Goal: Task Accomplishment & Management: Manage account settings

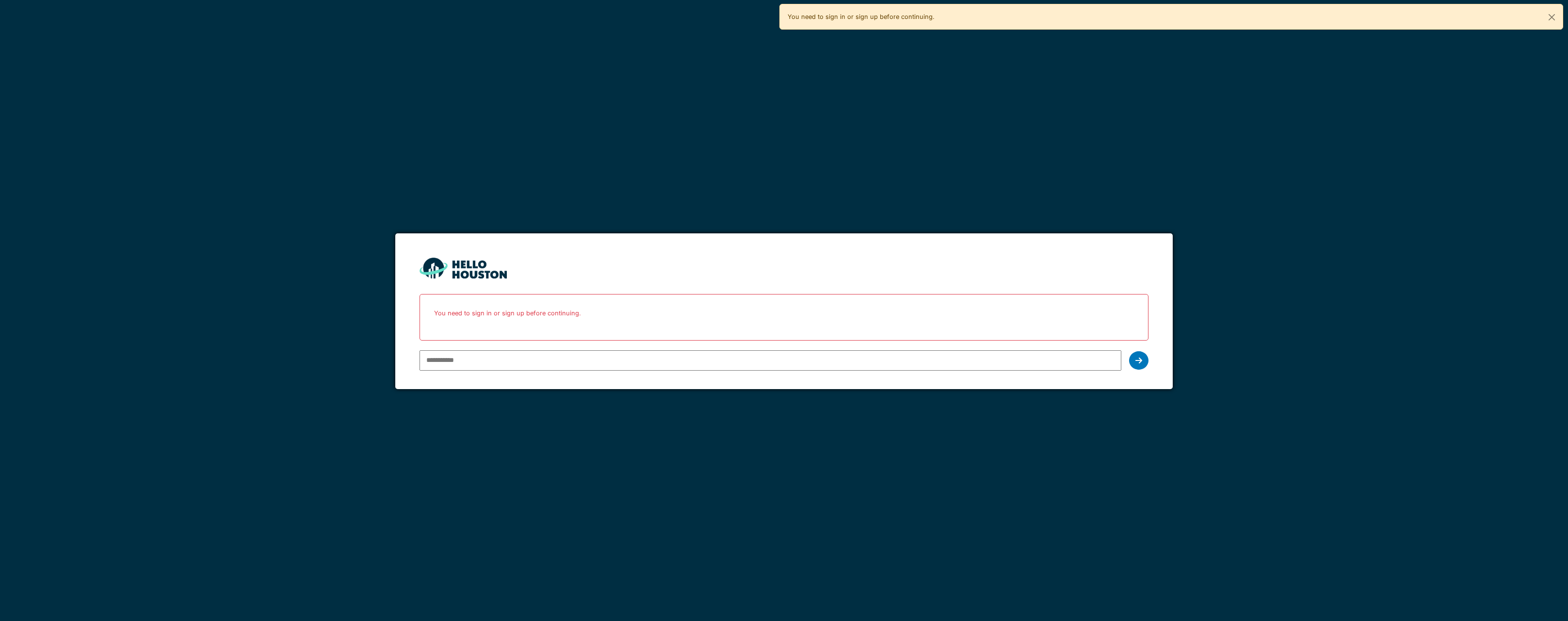
click at [444, 365] on input "email" at bounding box center [771, 360] width 702 height 20
type input "**********"
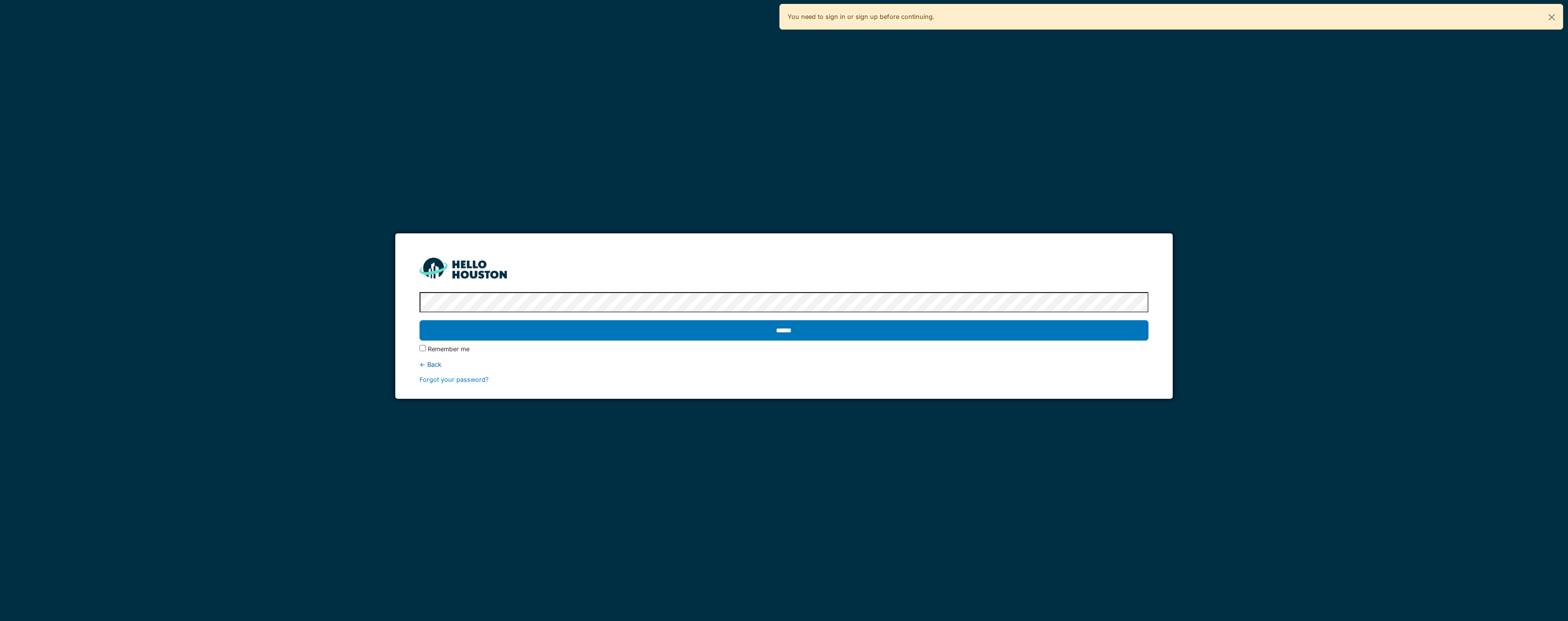
click at [419, 302] on protonpass-control-7dc4 at bounding box center [419, 303] width 0 height 7
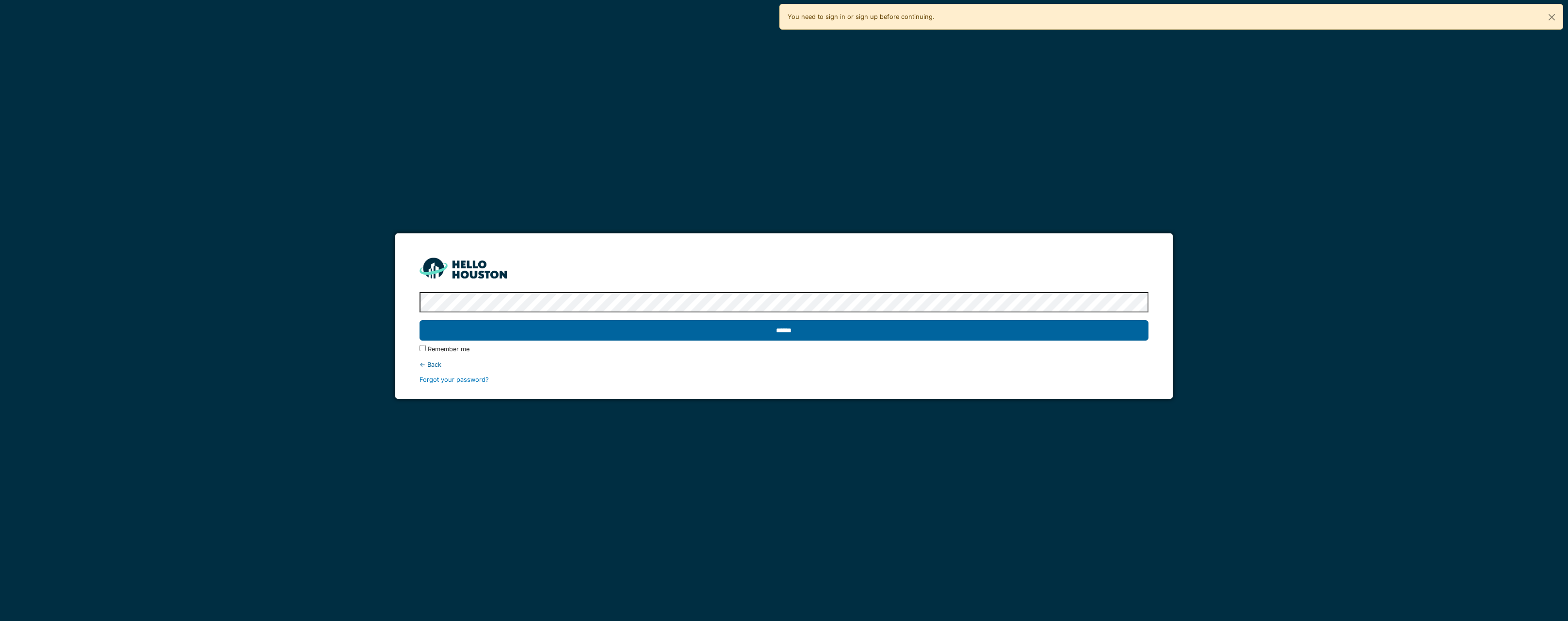
click at [928, 331] on input "******" at bounding box center [784, 330] width 729 height 20
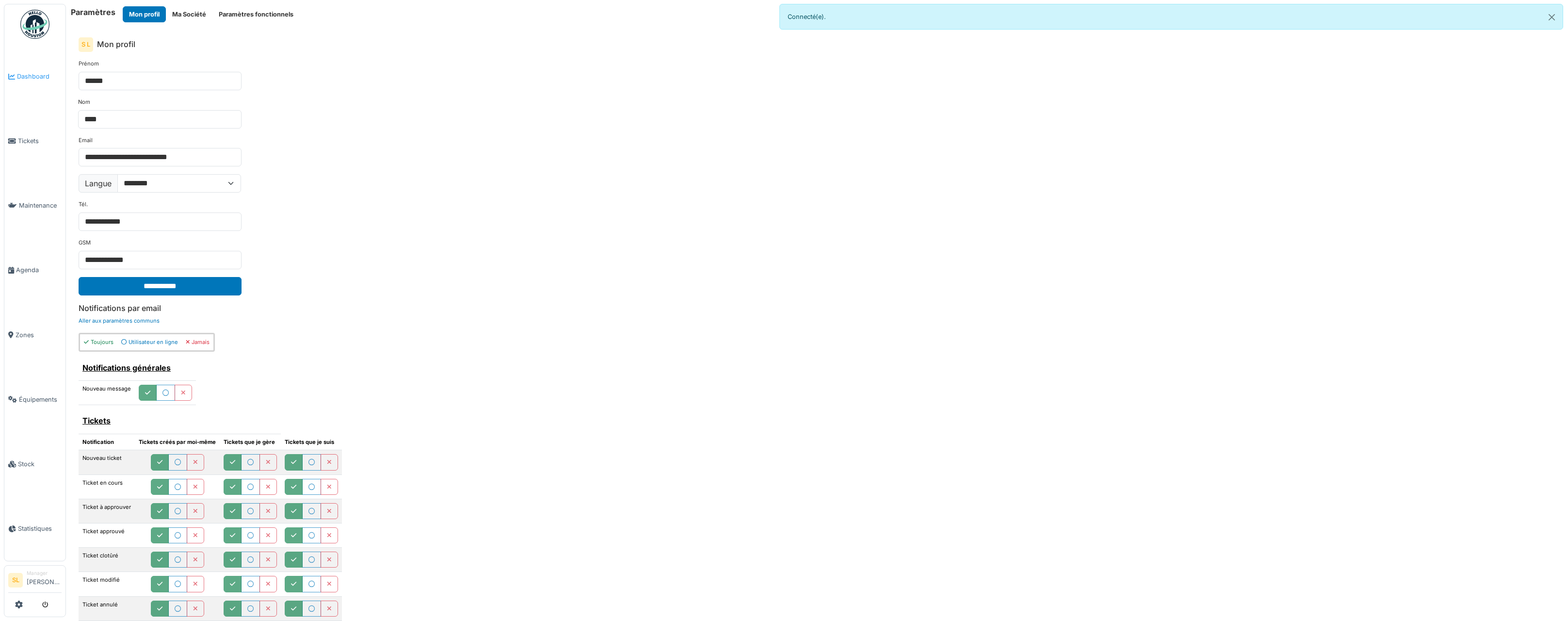
click at [32, 72] on span "Dashboard" at bounding box center [39, 76] width 44 height 9
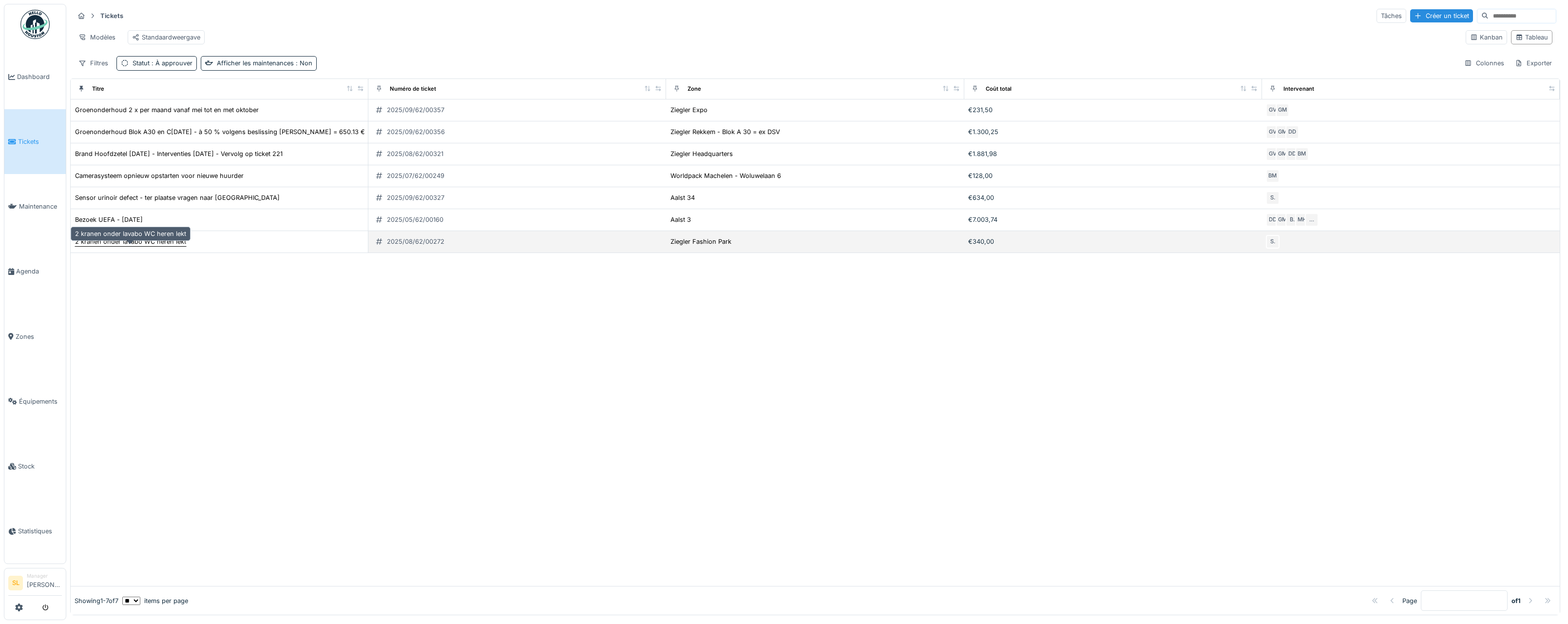
click at [150, 246] on div "2 kranen onder lavabo WC heren lekt" at bounding box center [131, 241] width 111 height 9
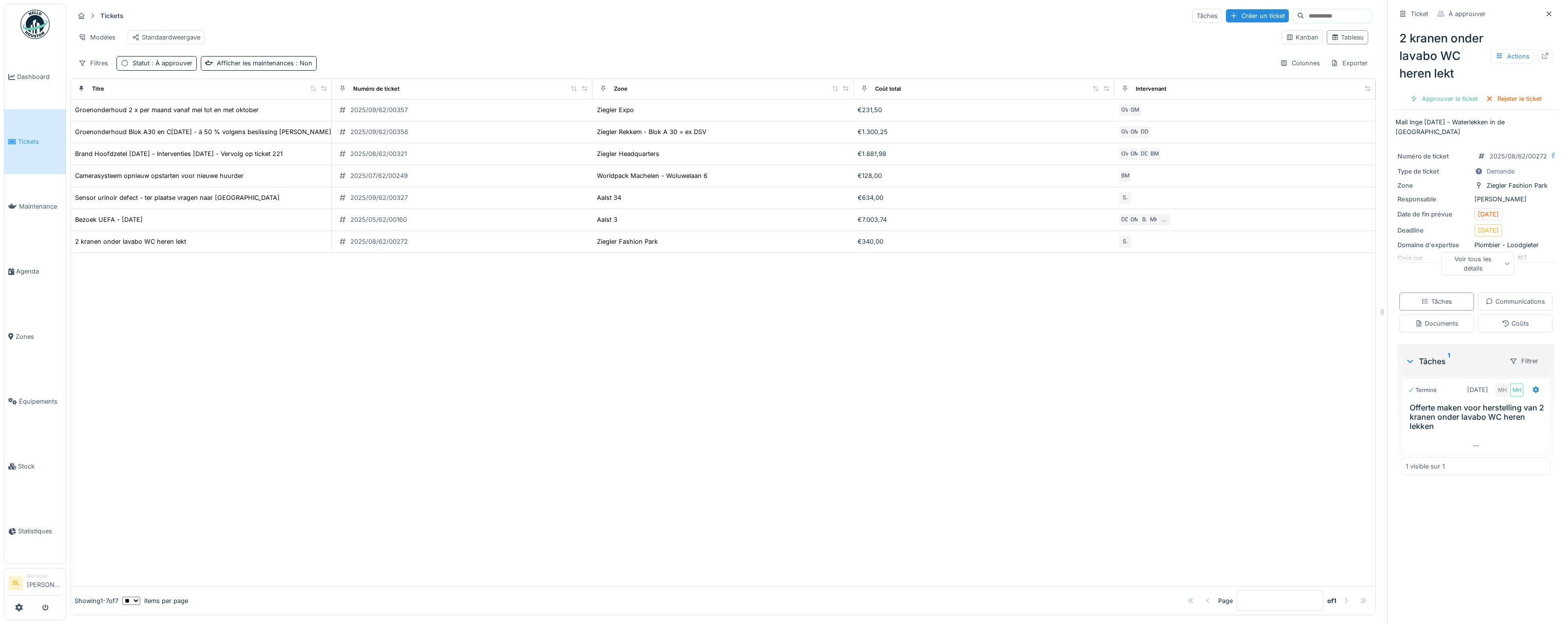
click at [1482, 267] on div "Voir tous les détails" at bounding box center [1478, 263] width 73 height 23
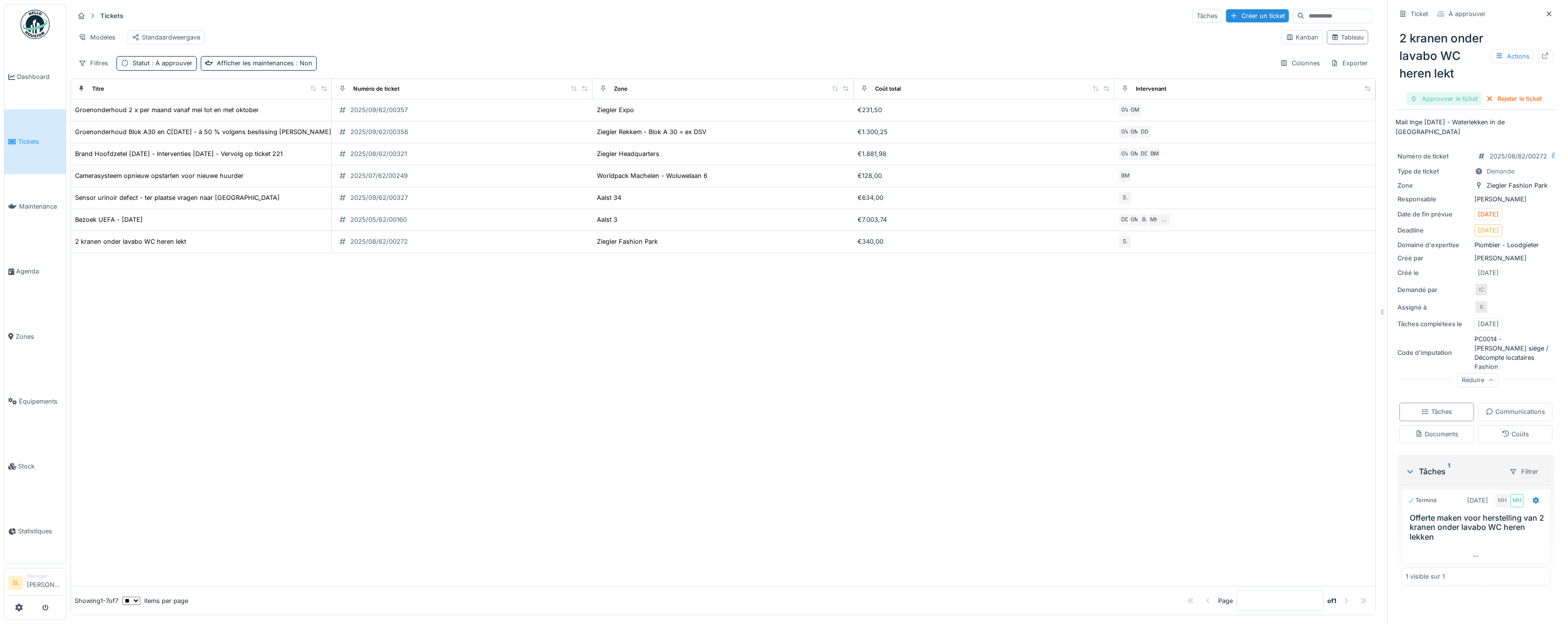
click at [1444, 99] on div "Approuver le ticket" at bounding box center [1444, 99] width 76 height 13
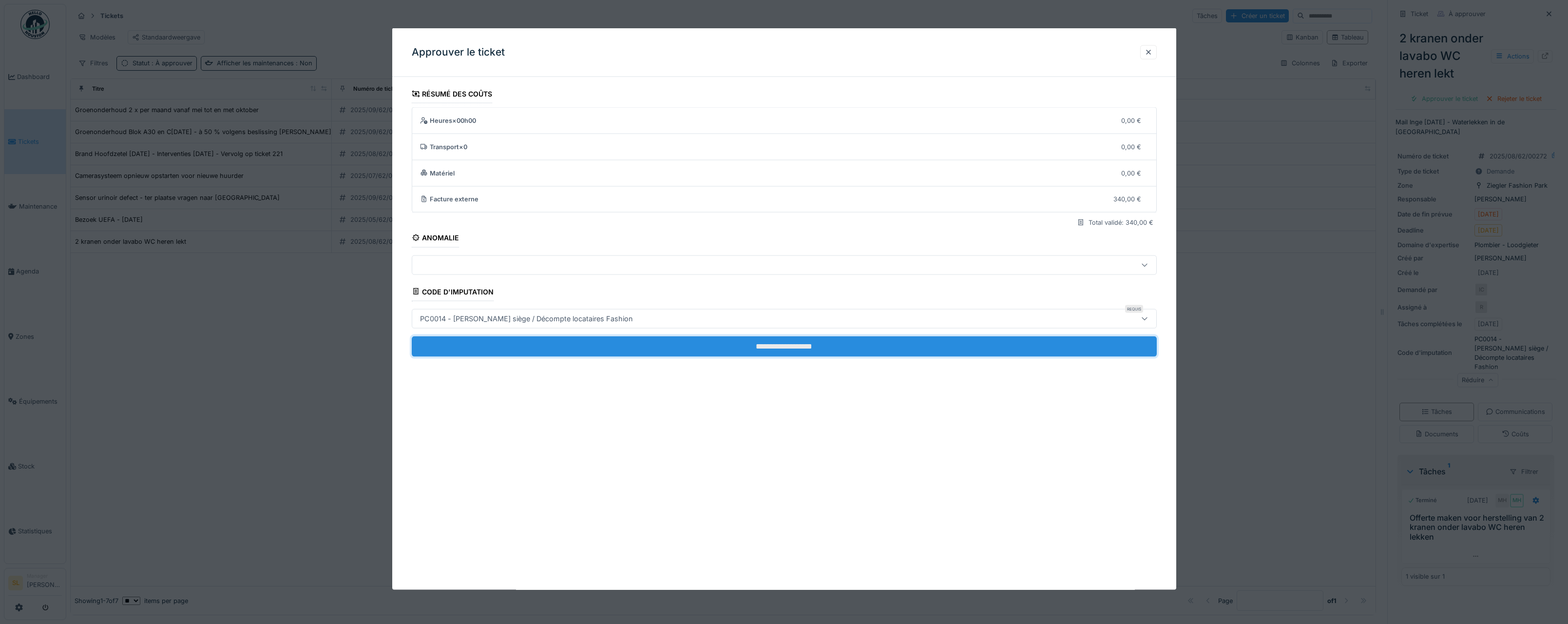
click at [681, 352] on input "**********" at bounding box center [784, 346] width 745 height 20
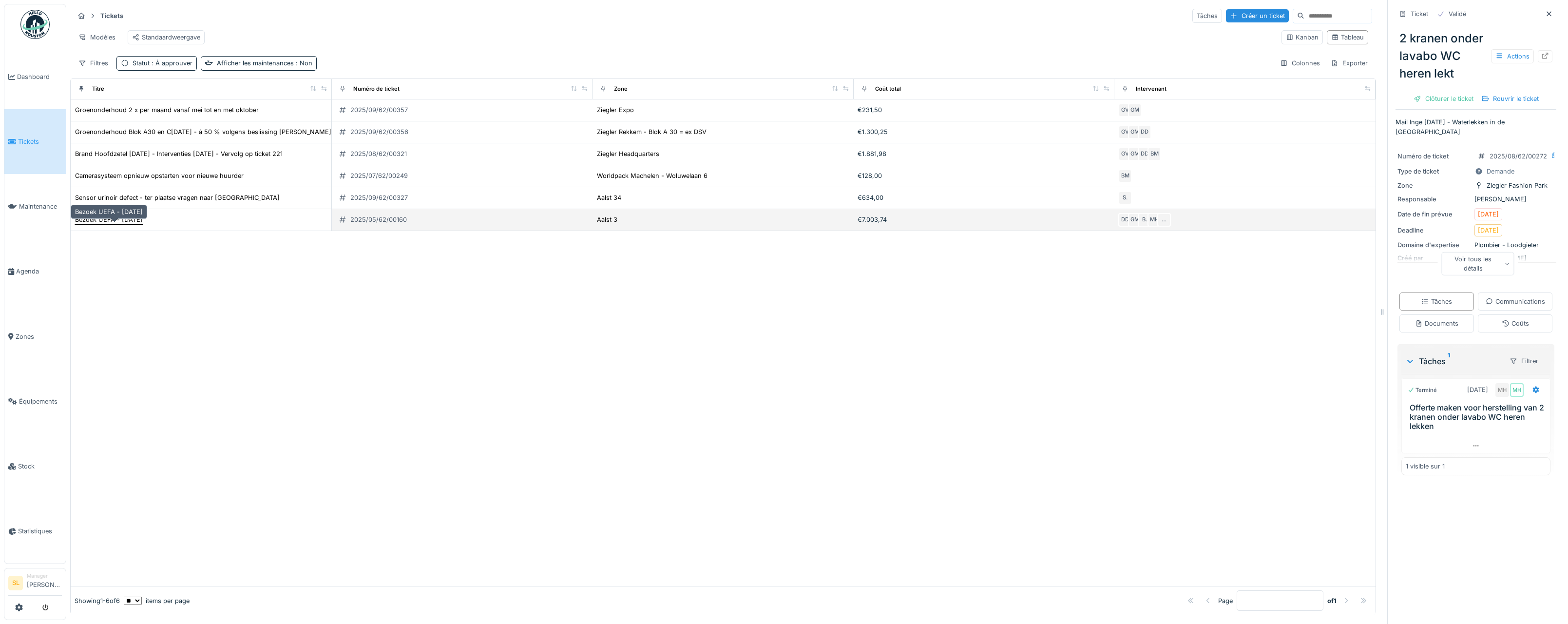
click at [139, 225] on div "Bezoek UEFA - [DATE]" at bounding box center [109, 219] width 68 height 9
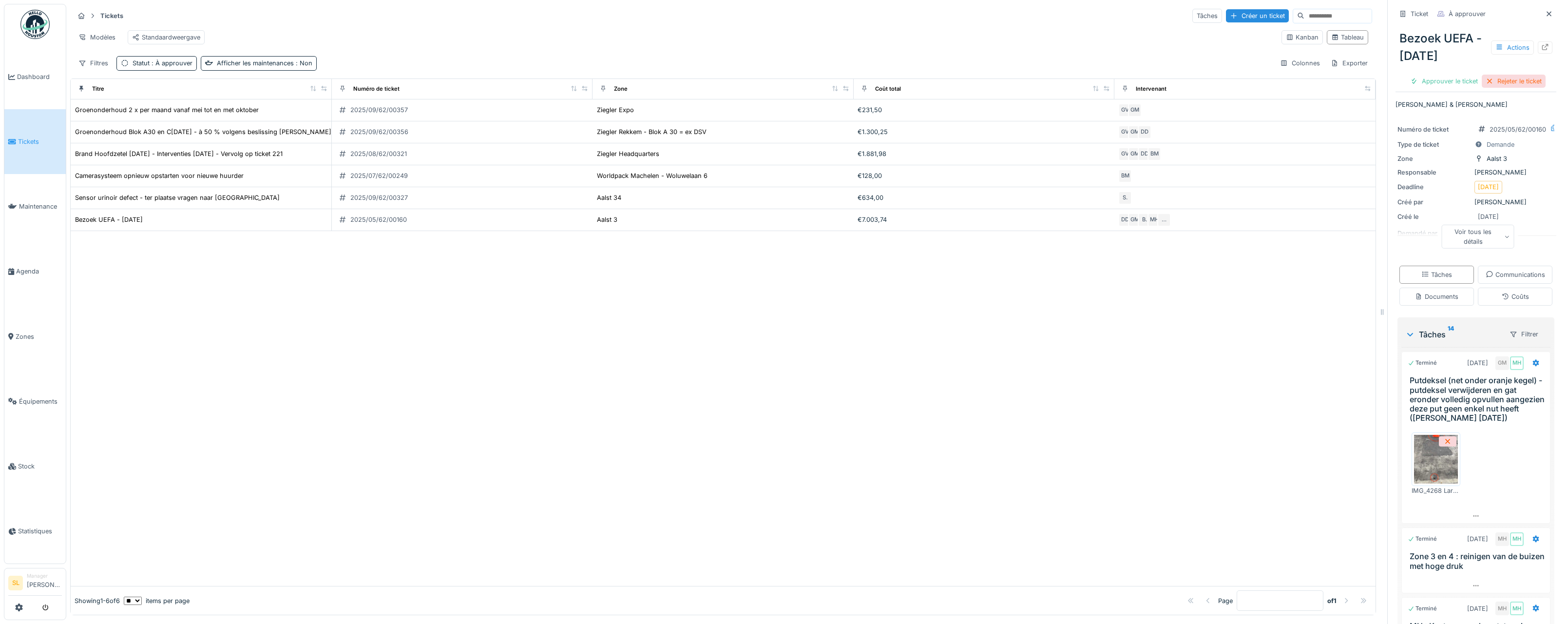
click at [1504, 84] on div "Rejeter le ticket" at bounding box center [1514, 81] width 64 height 13
click at [1504, 83] on div "Rejeter le ticket" at bounding box center [1514, 81] width 64 height 13
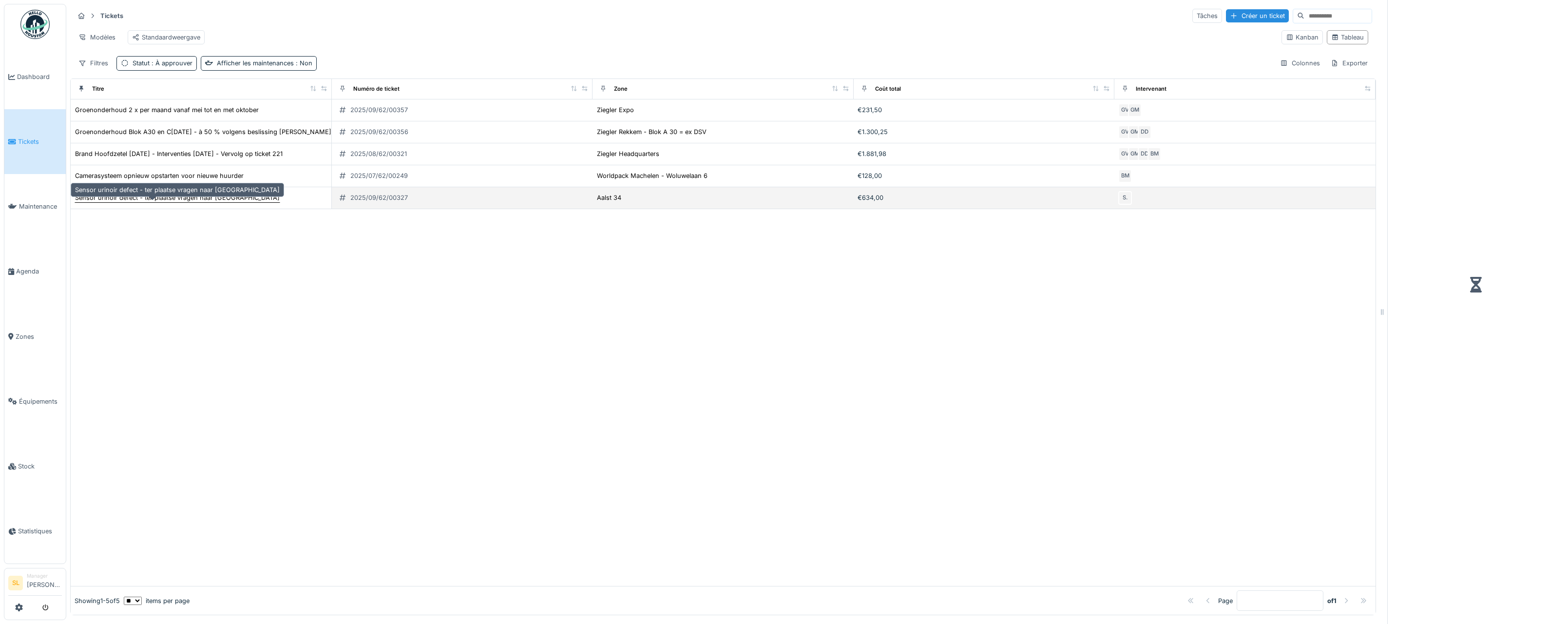
click at [97, 202] on div "Sensor urinoir defect - ter plaatse vragen naar [GEOGRAPHIC_DATA]" at bounding box center [177, 198] width 205 height 9
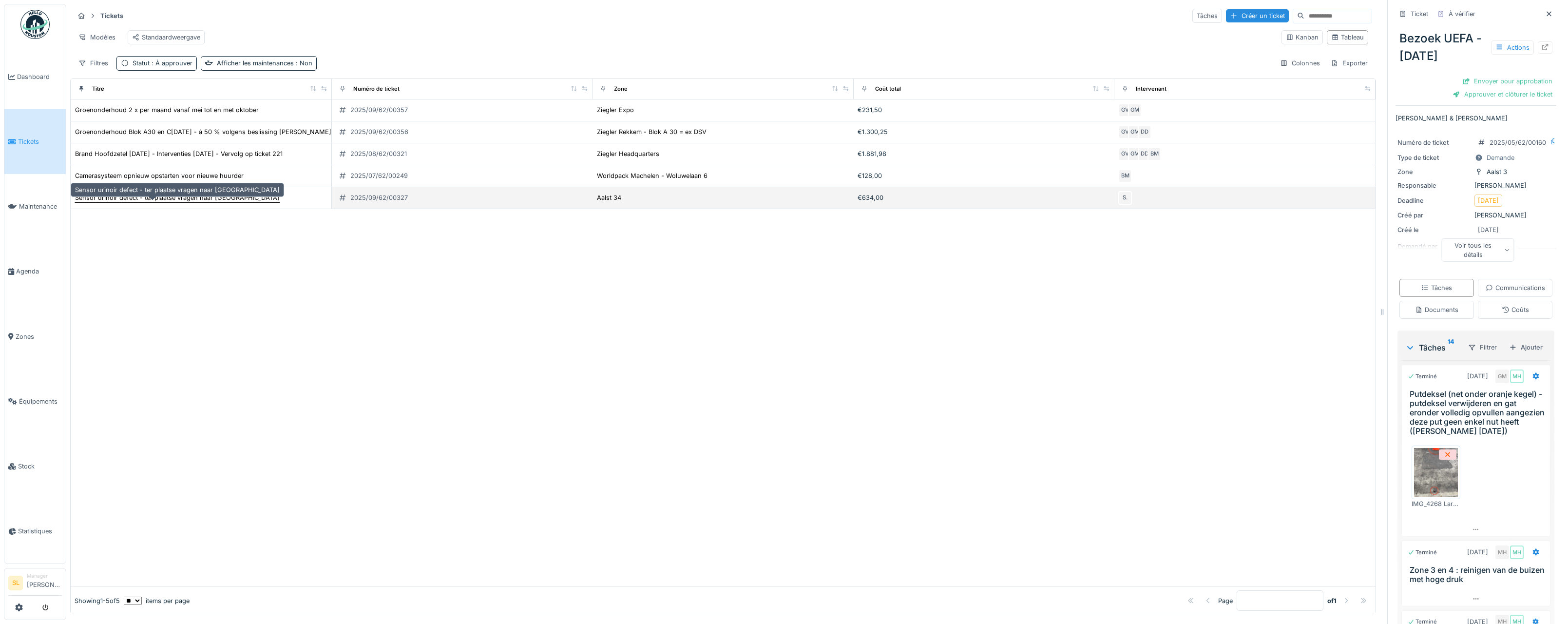
click at [181, 202] on div "Sensor urinoir defect - ter plaatse vragen naar [GEOGRAPHIC_DATA]" at bounding box center [177, 198] width 205 height 9
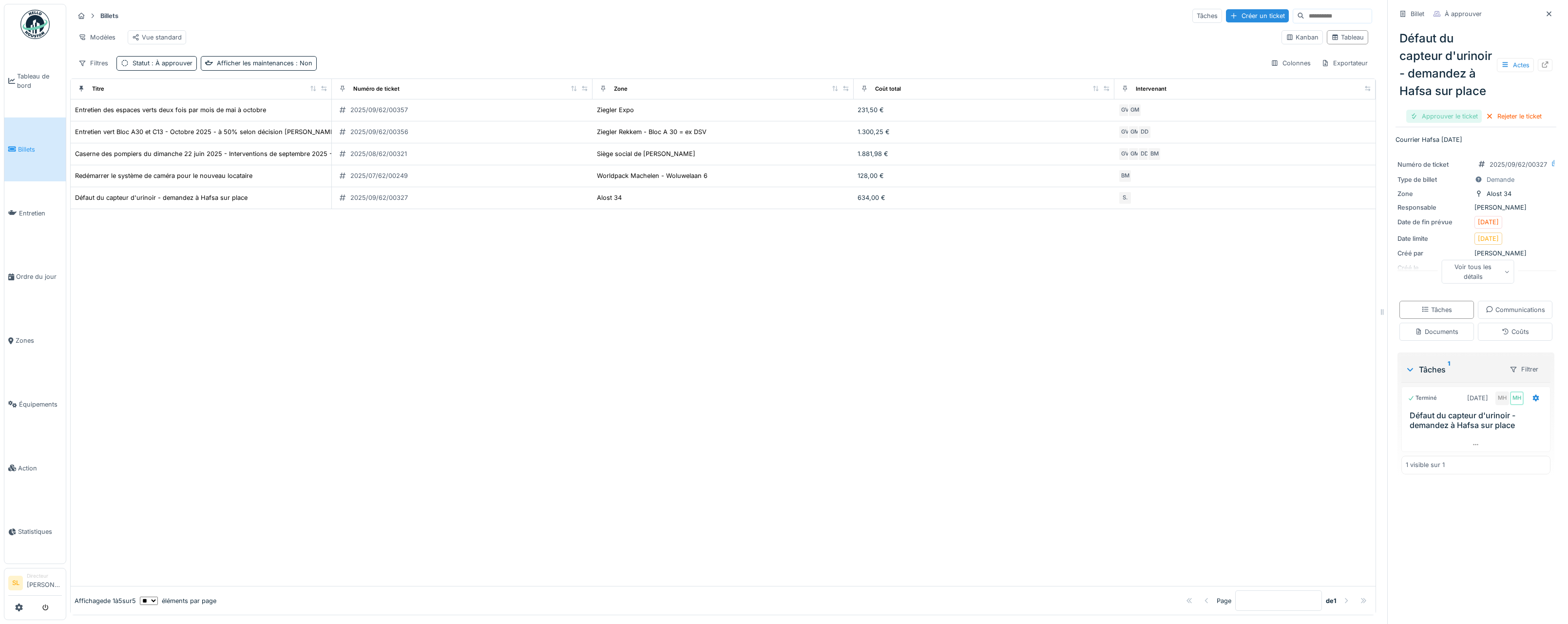
click at [1449, 123] on div "Approuver le ticket" at bounding box center [1444, 116] width 76 height 13
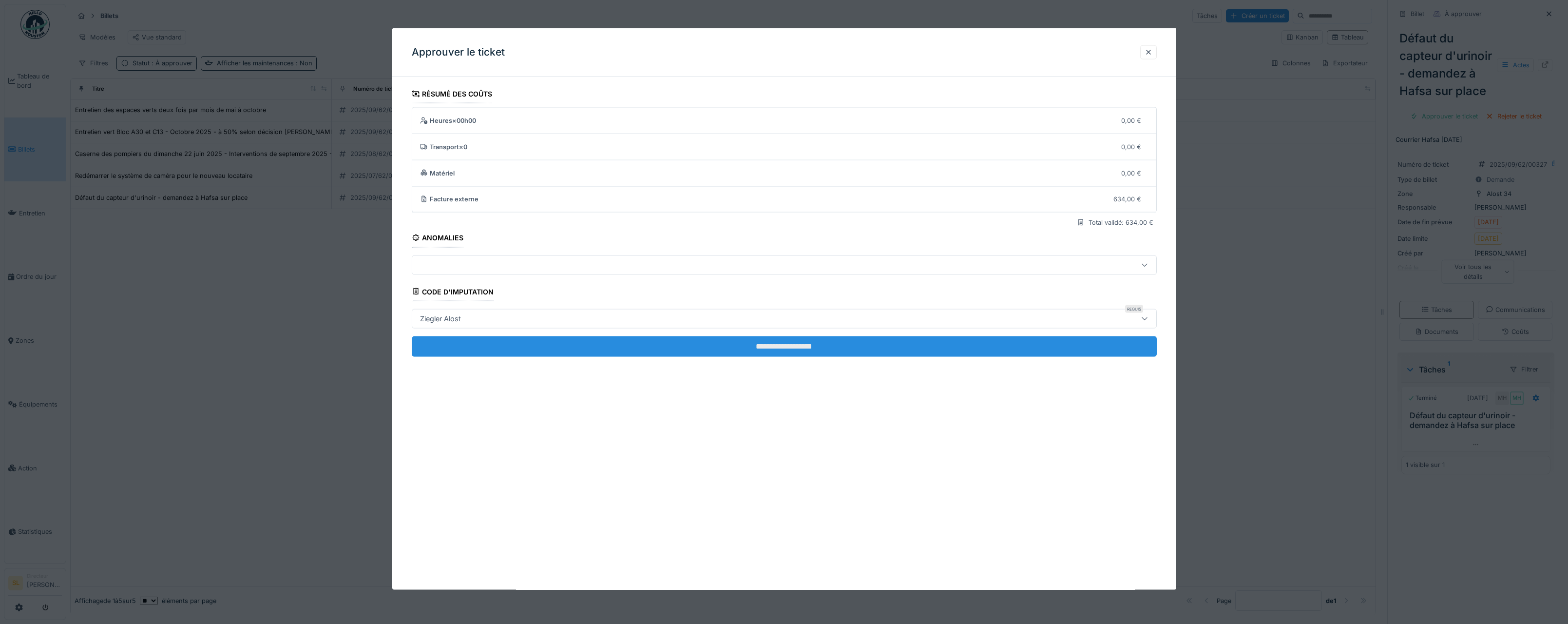
click at [947, 351] on input "**********" at bounding box center [784, 346] width 745 height 20
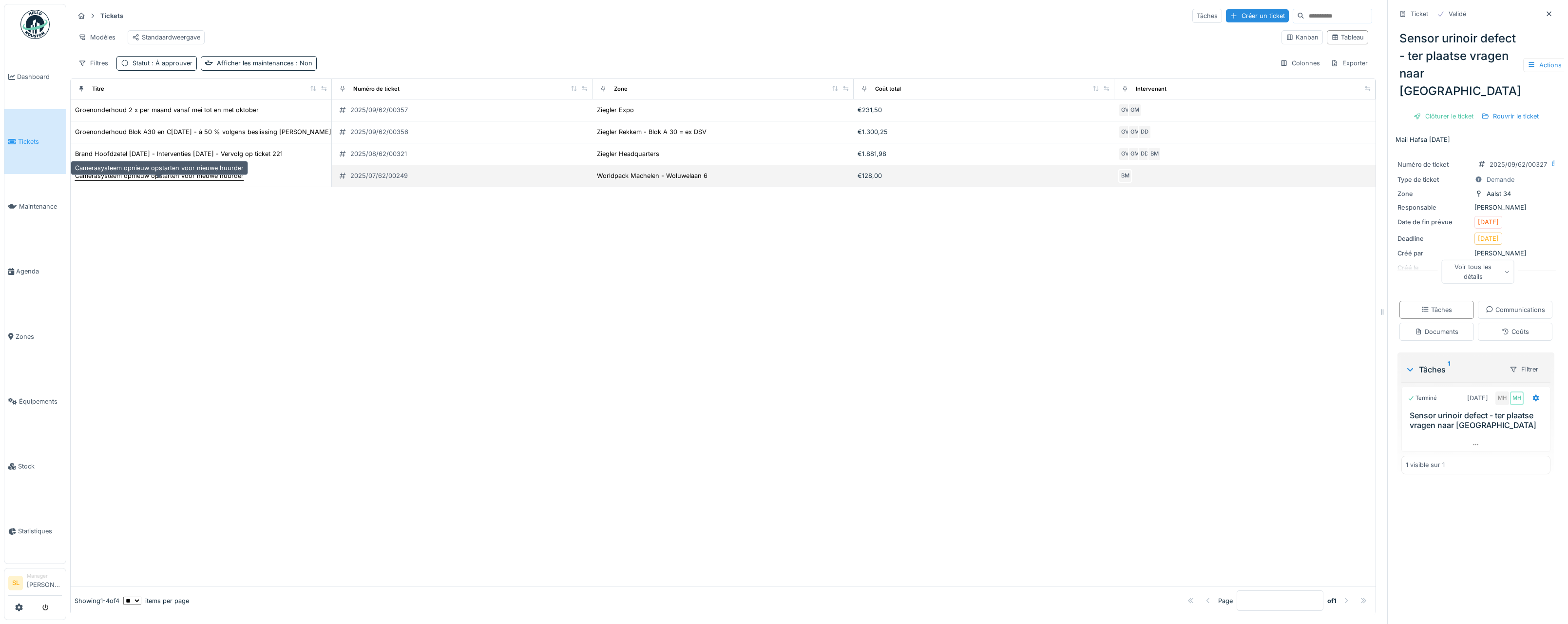
click at [166, 180] on div "Camerasysteem opnieuw opstarten voor nieuwe huurder" at bounding box center [160, 176] width 169 height 9
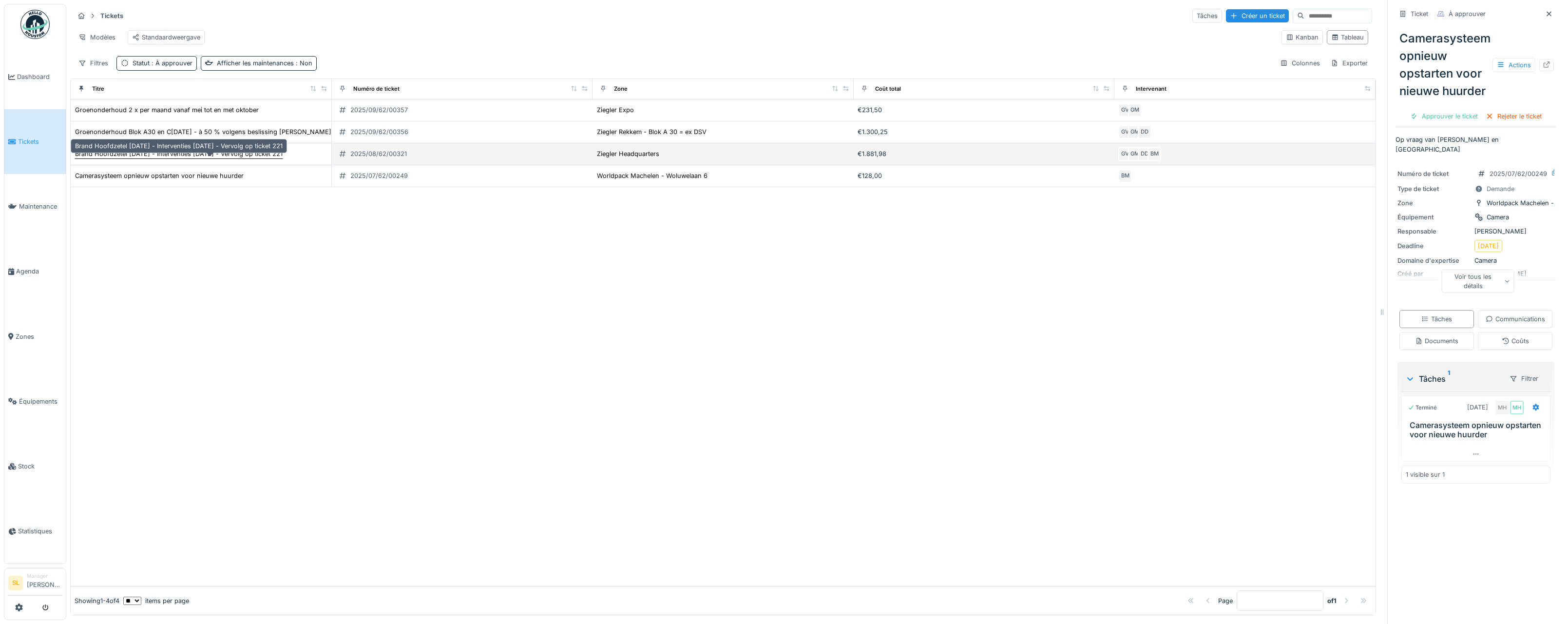
click at [261, 158] on div "Brand Hoofdzetel [DATE] - Interventies [DATE] - Vervolg op ticket 221" at bounding box center [179, 154] width 207 height 9
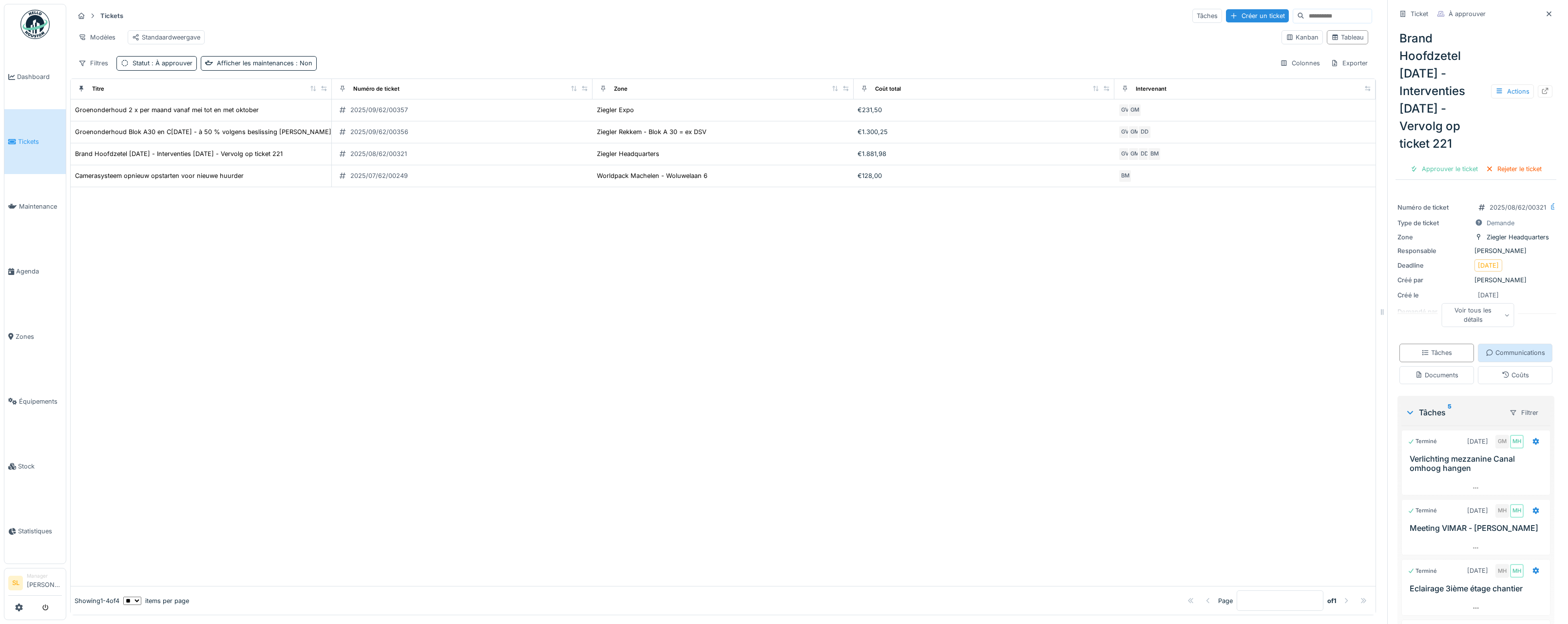
click at [1494, 357] on div "Communications" at bounding box center [1515, 352] width 59 height 9
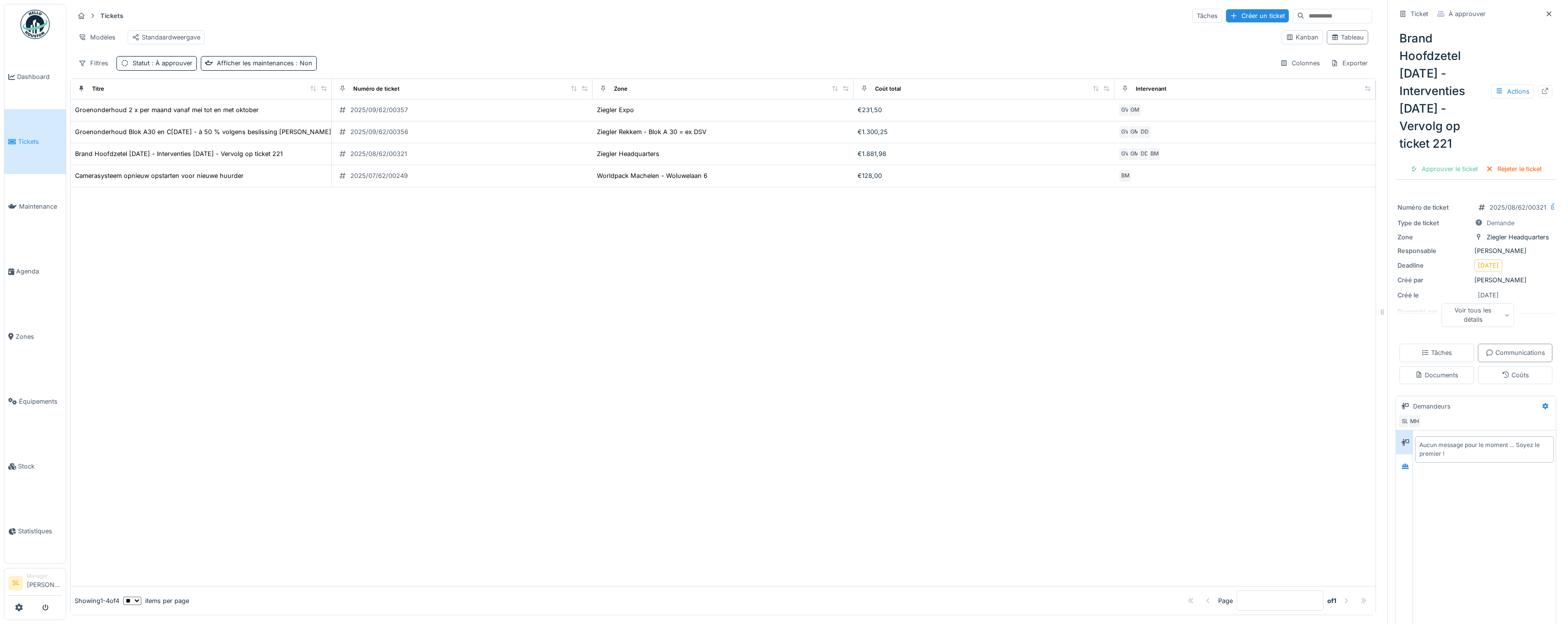
scroll to position [171, 0]
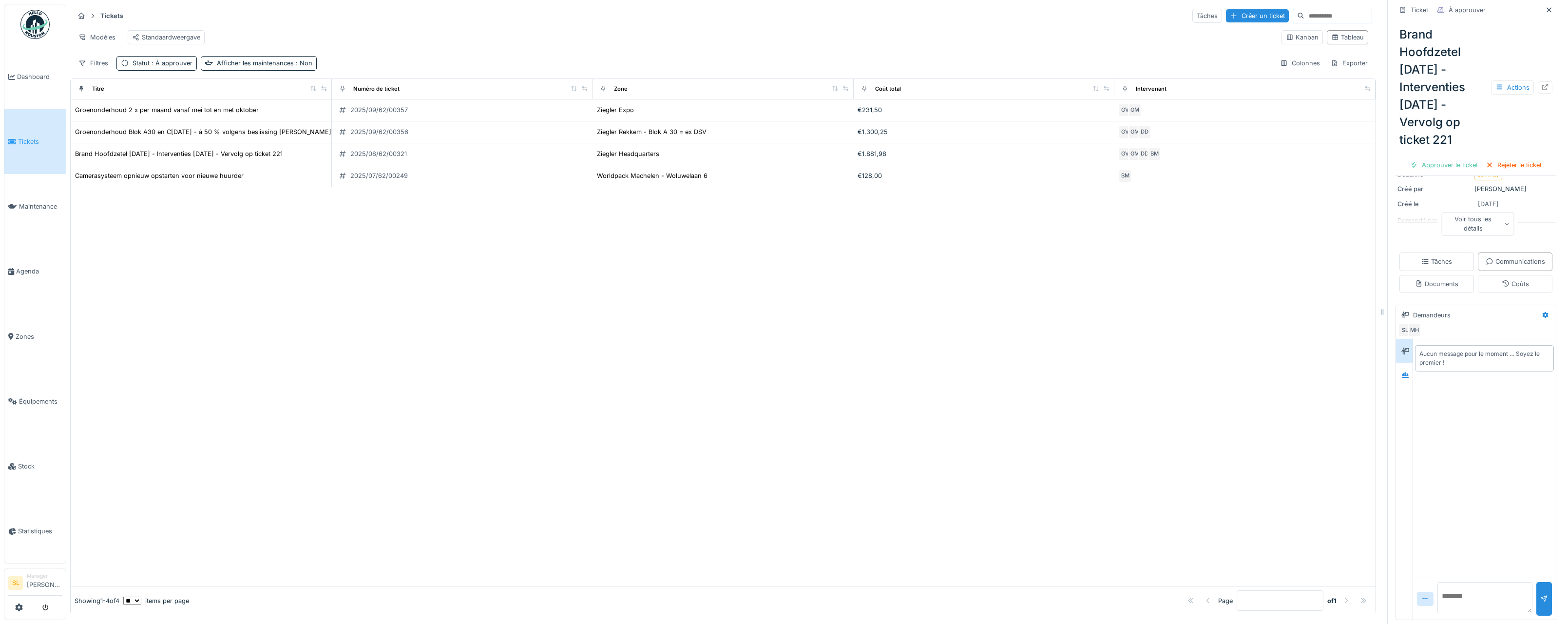
click at [1446, 585] on textarea at bounding box center [1485, 597] width 95 height 31
type textarea "**********"
click at [1540, 594] on div at bounding box center [1544, 598] width 8 height 9
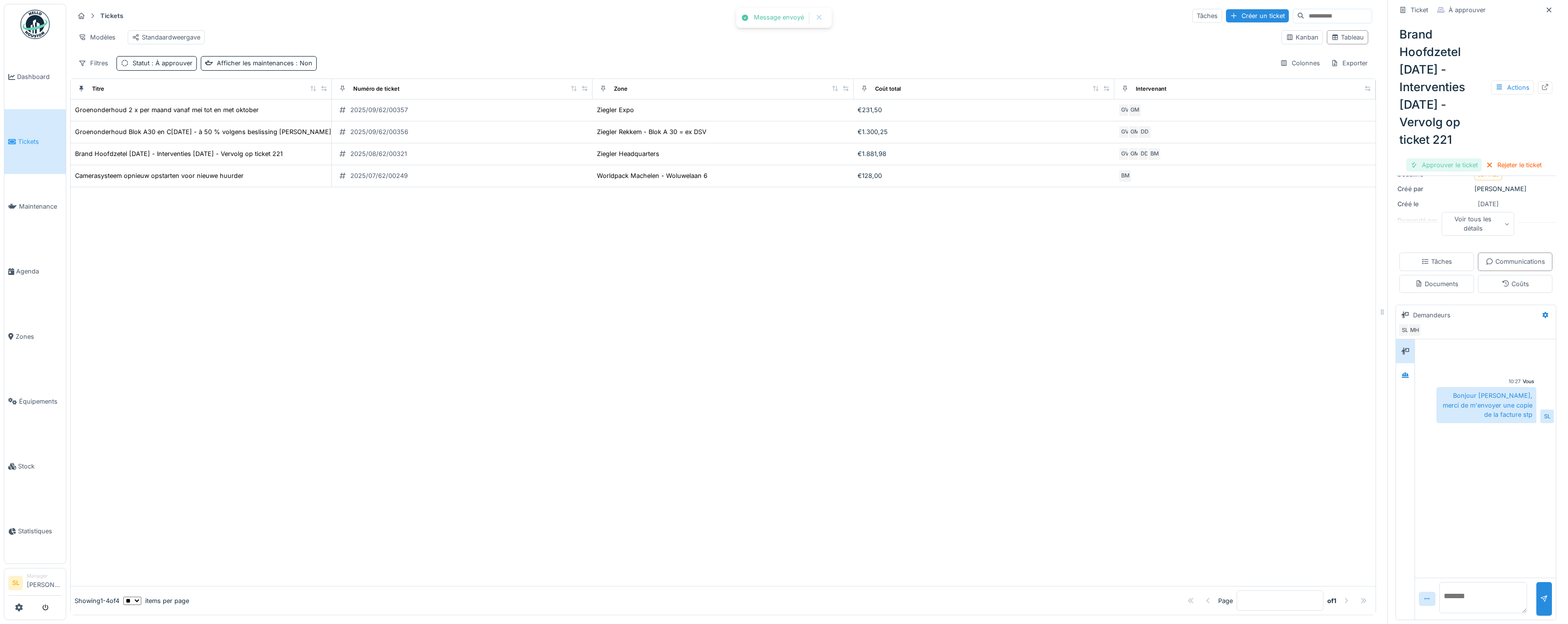
click at [1444, 171] on div "Approuver le ticket" at bounding box center [1444, 165] width 76 height 13
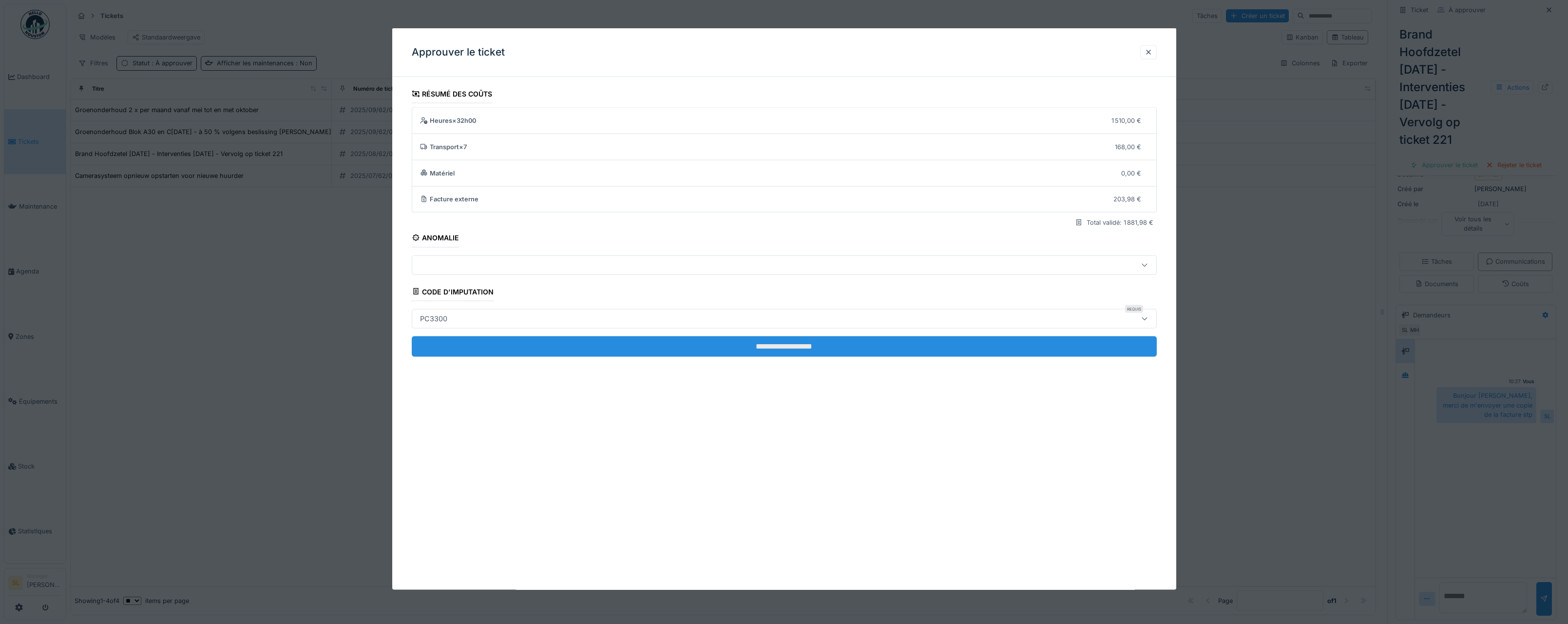
click at [1003, 344] on input "**********" at bounding box center [784, 346] width 745 height 20
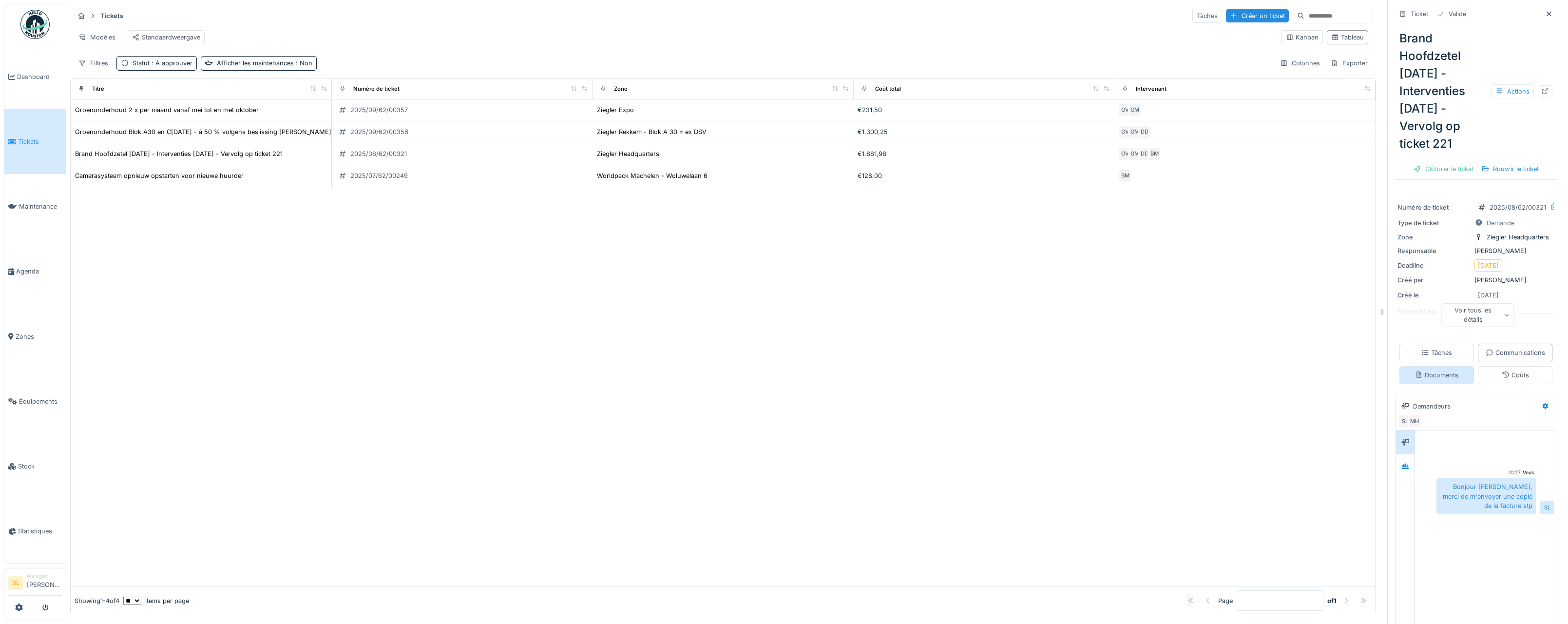
click at [1459, 380] on div "Documents" at bounding box center [1437, 375] width 43 height 9
click at [1503, 98] on div "Actions" at bounding box center [1512, 91] width 43 height 14
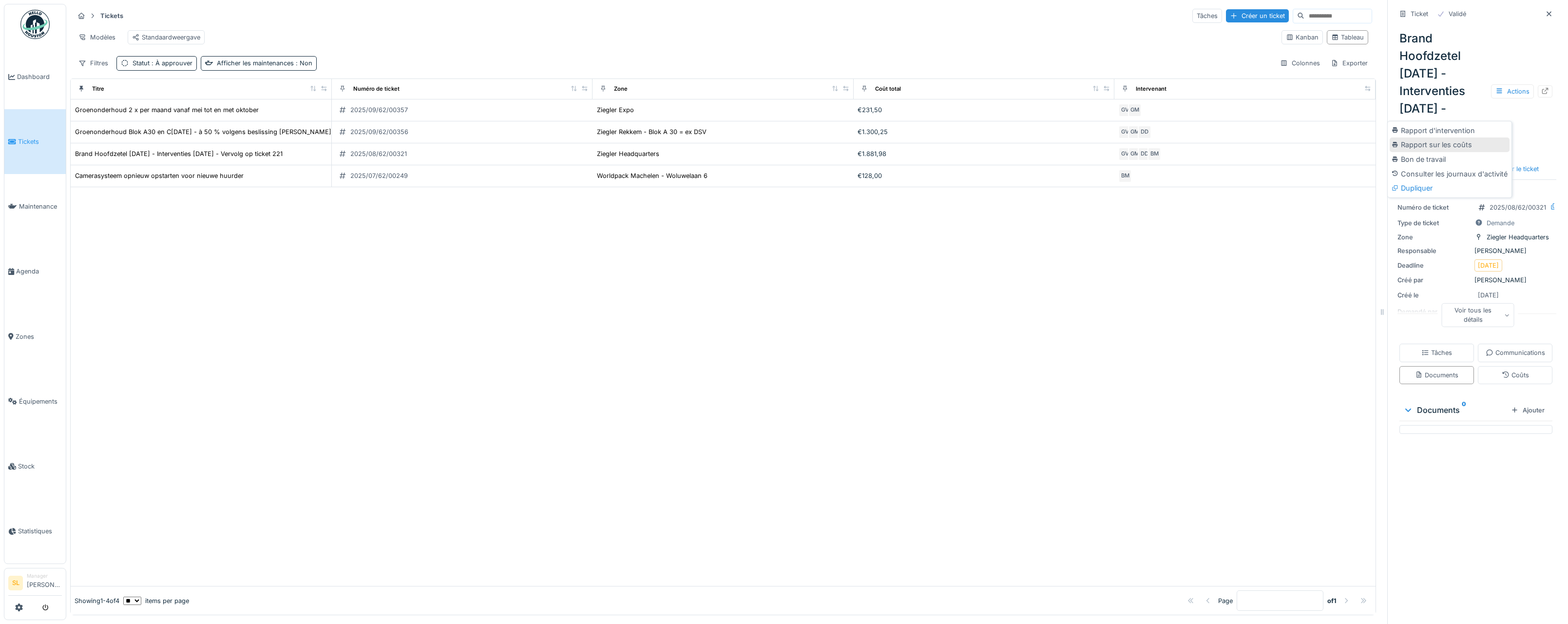
click at [1476, 142] on div "Rapport sur les coûts" at bounding box center [1449, 145] width 120 height 15
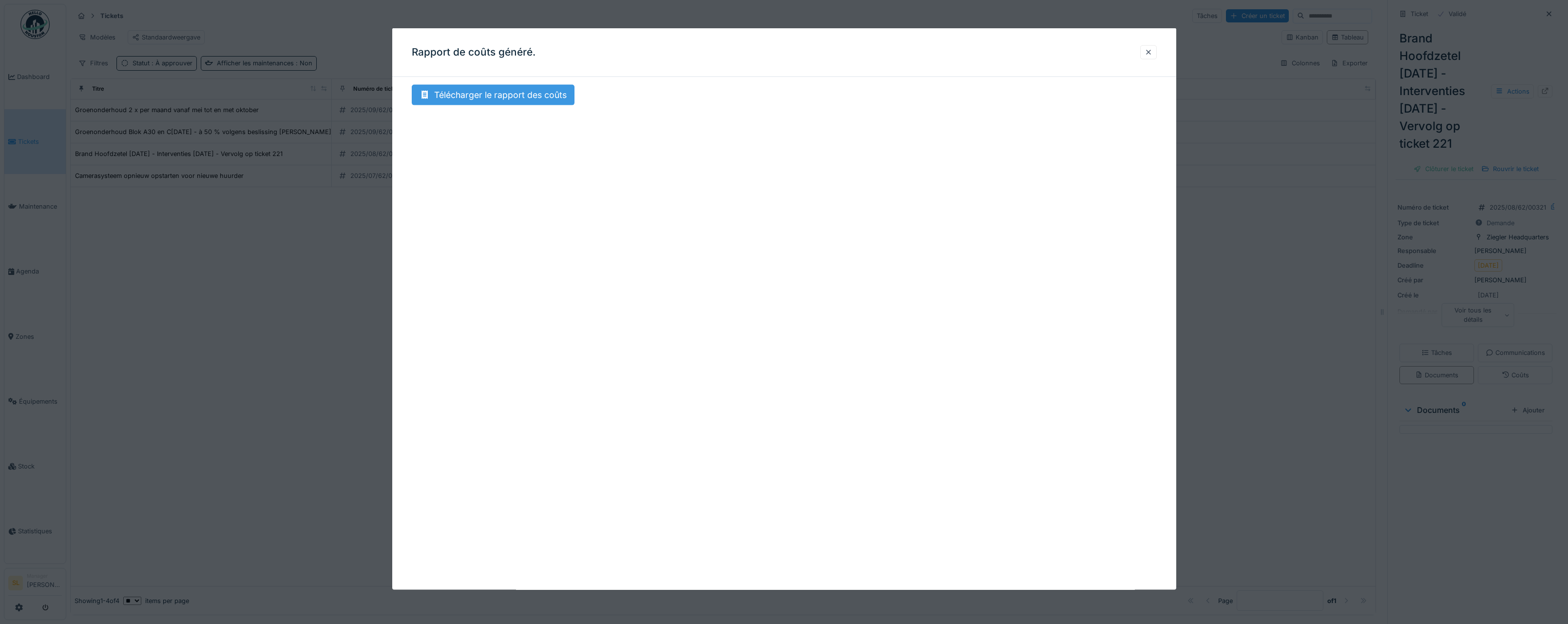
click at [505, 102] on div "Télécharger le rapport des coûts" at bounding box center [493, 95] width 163 height 20
drag, startPoint x: 229, startPoint y: 208, endPoint x: 224, endPoint y: 202, distance: 7.8
click at [230, 208] on div at bounding box center [784, 312] width 1568 height 624
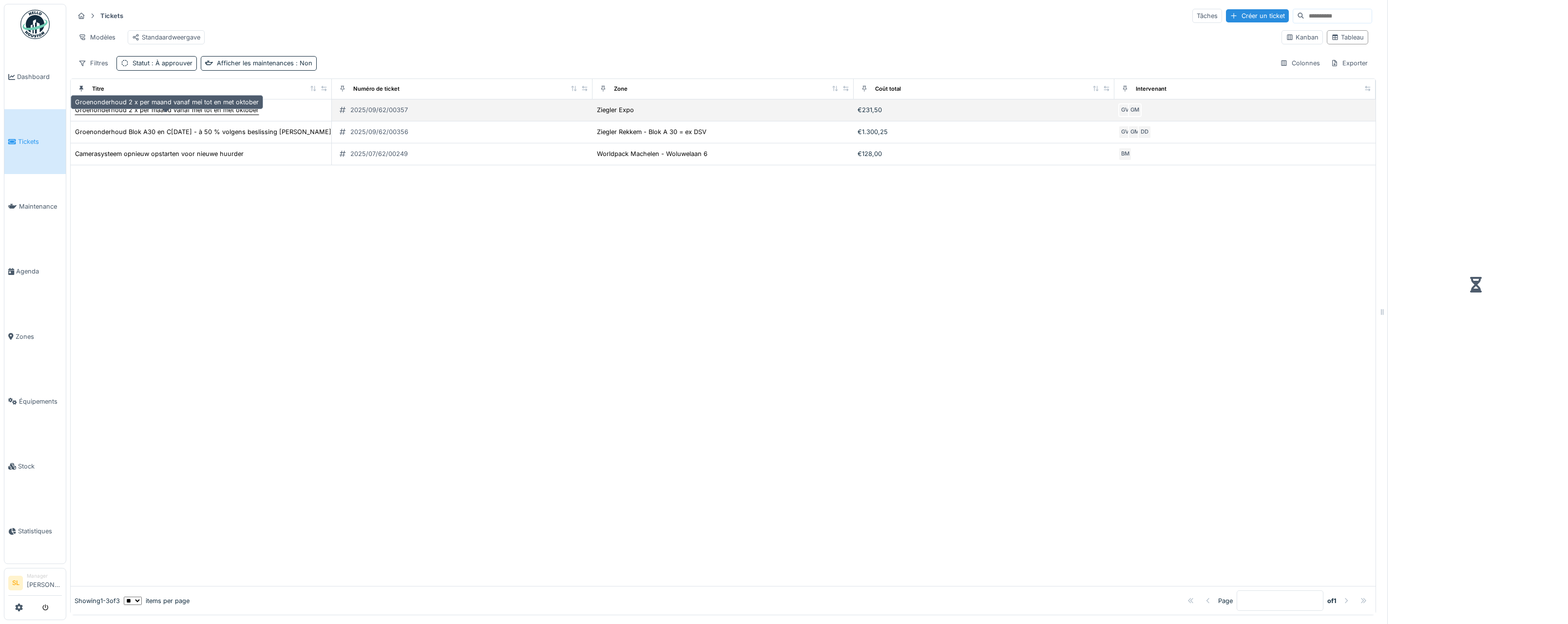
click at [175, 114] on div "Groenonderhoud 2 x per maand vanaf mei tot en met oktober" at bounding box center [167, 110] width 183 height 9
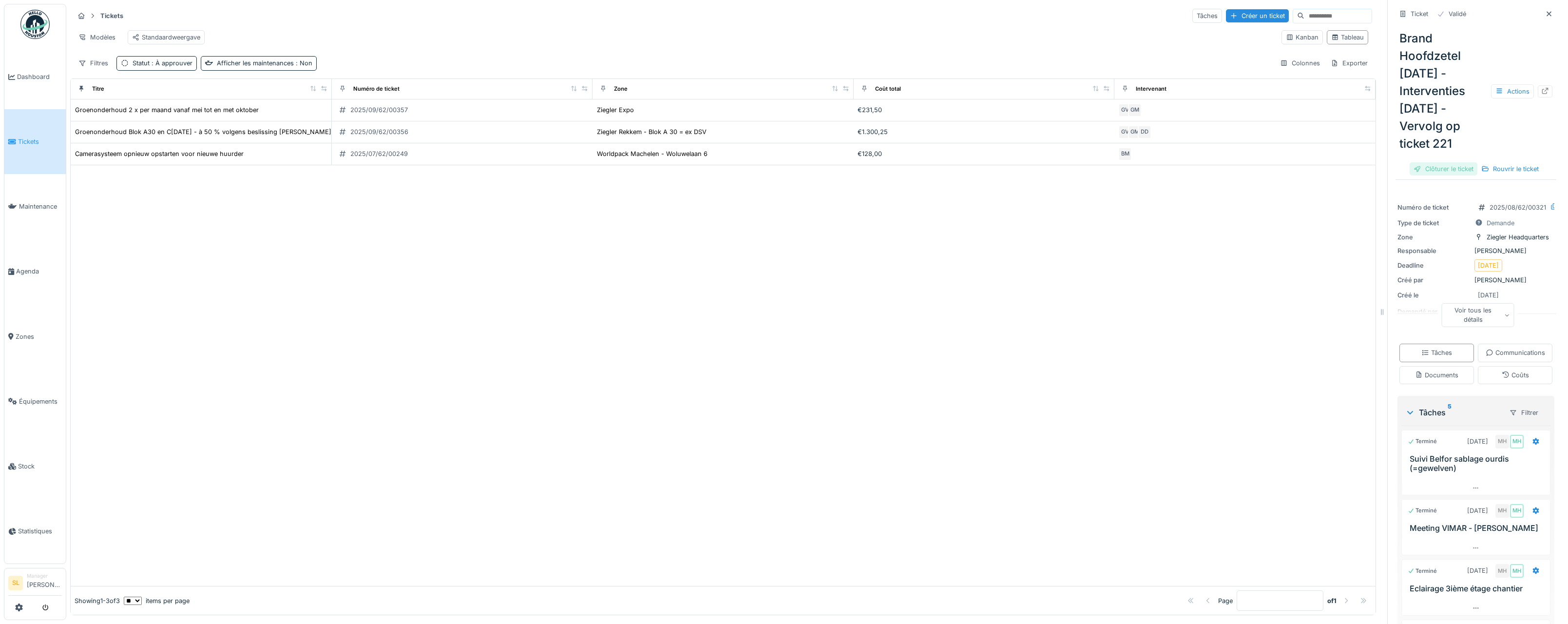
click at [1434, 176] on div "Clôturer le ticket" at bounding box center [1443, 169] width 68 height 13
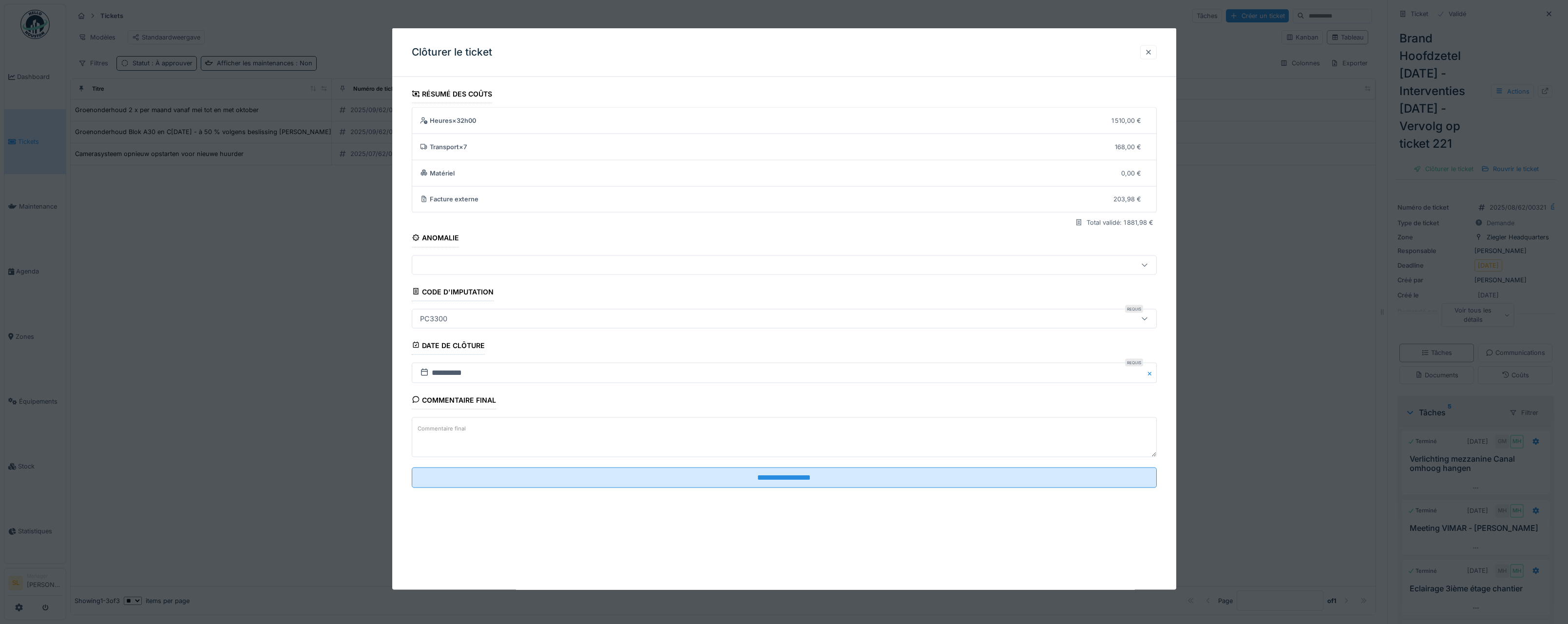
click at [1156, 56] on div at bounding box center [1148, 52] width 17 height 14
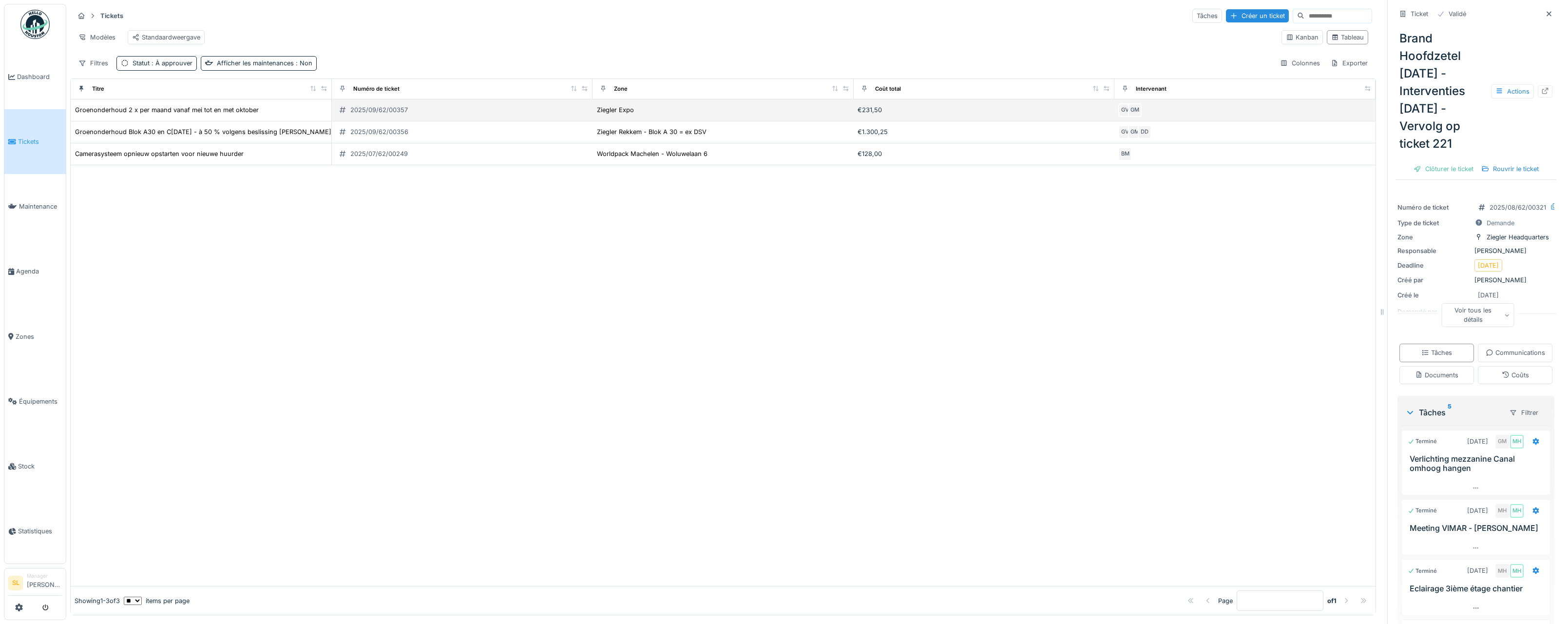
click at [198, 121] on td "Groenonderhoud 2 x per maand vanaf mei tot en met oktober" at bounding box center [201, 111] width 261 height 22
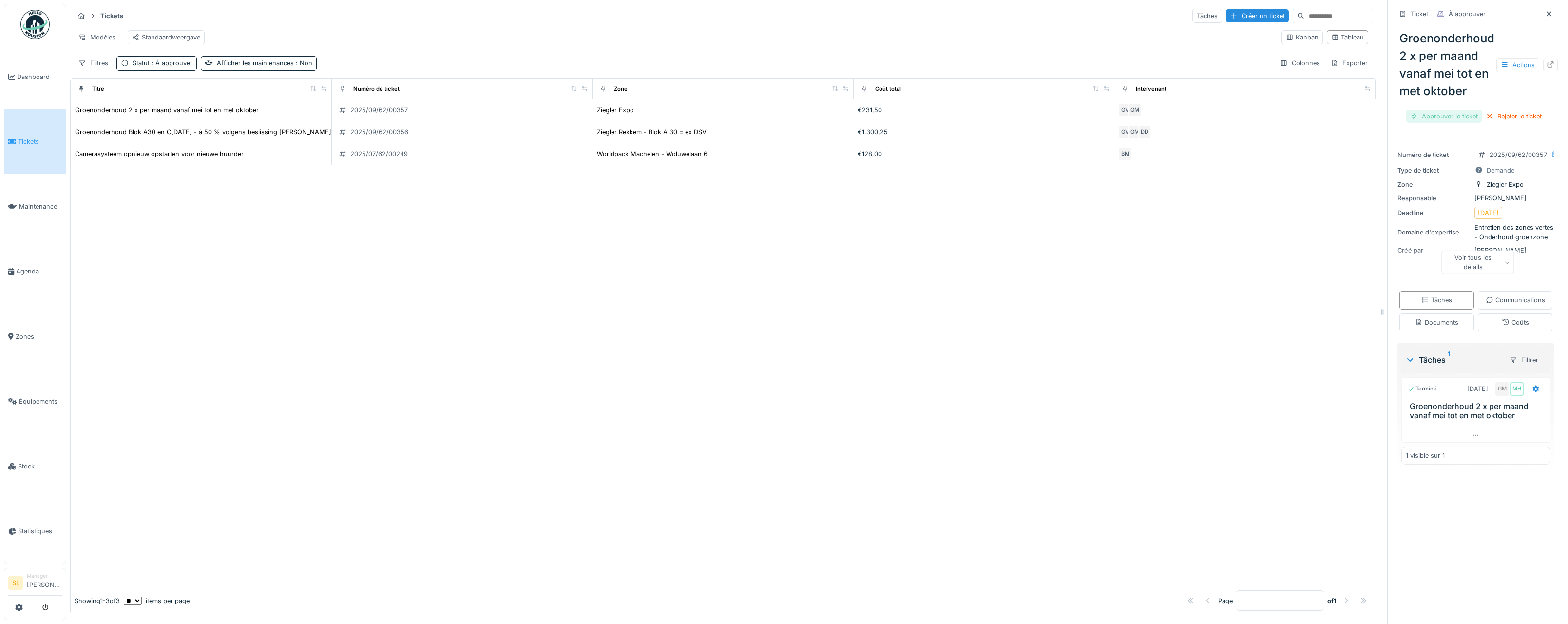
click at [1426, 119] on div "Approuver le ticket" at bounding box center [1444, 116] width 76 height 13
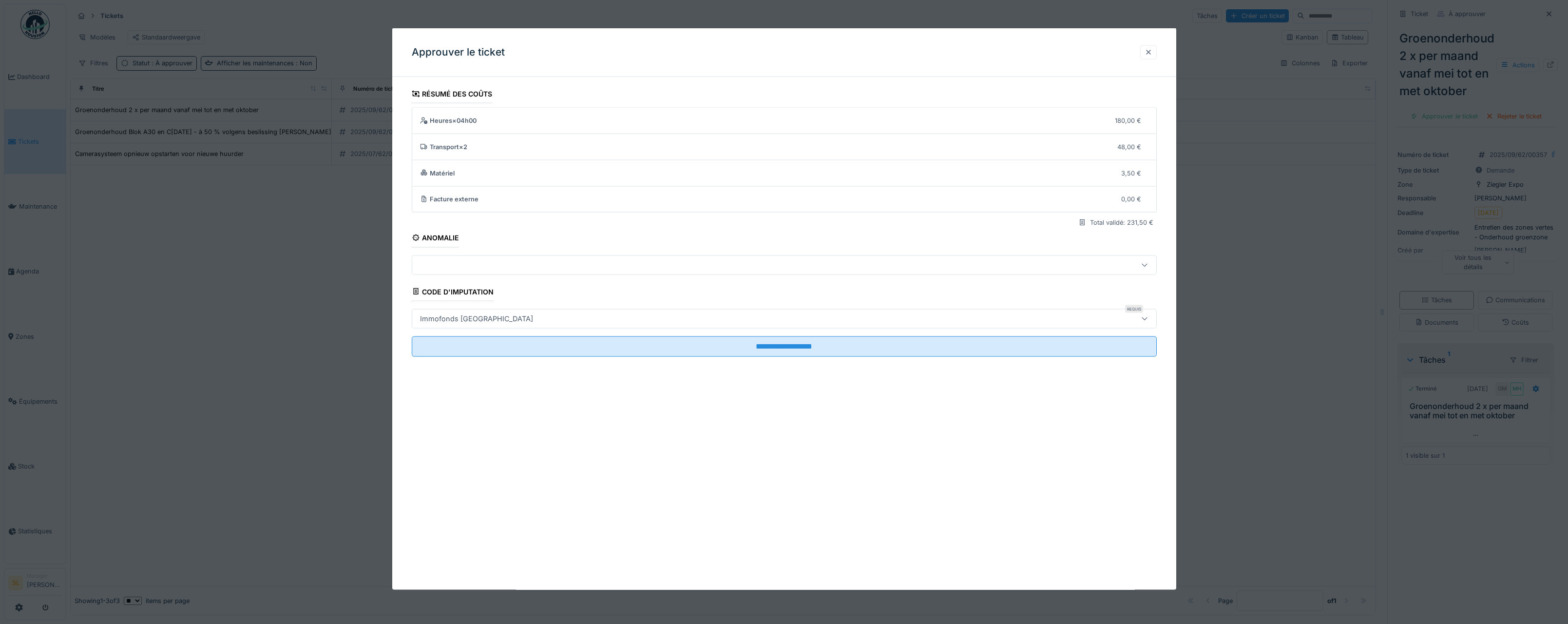
click at [1152, 53] on div at bounding box center [1148, 52] width 8 height 9
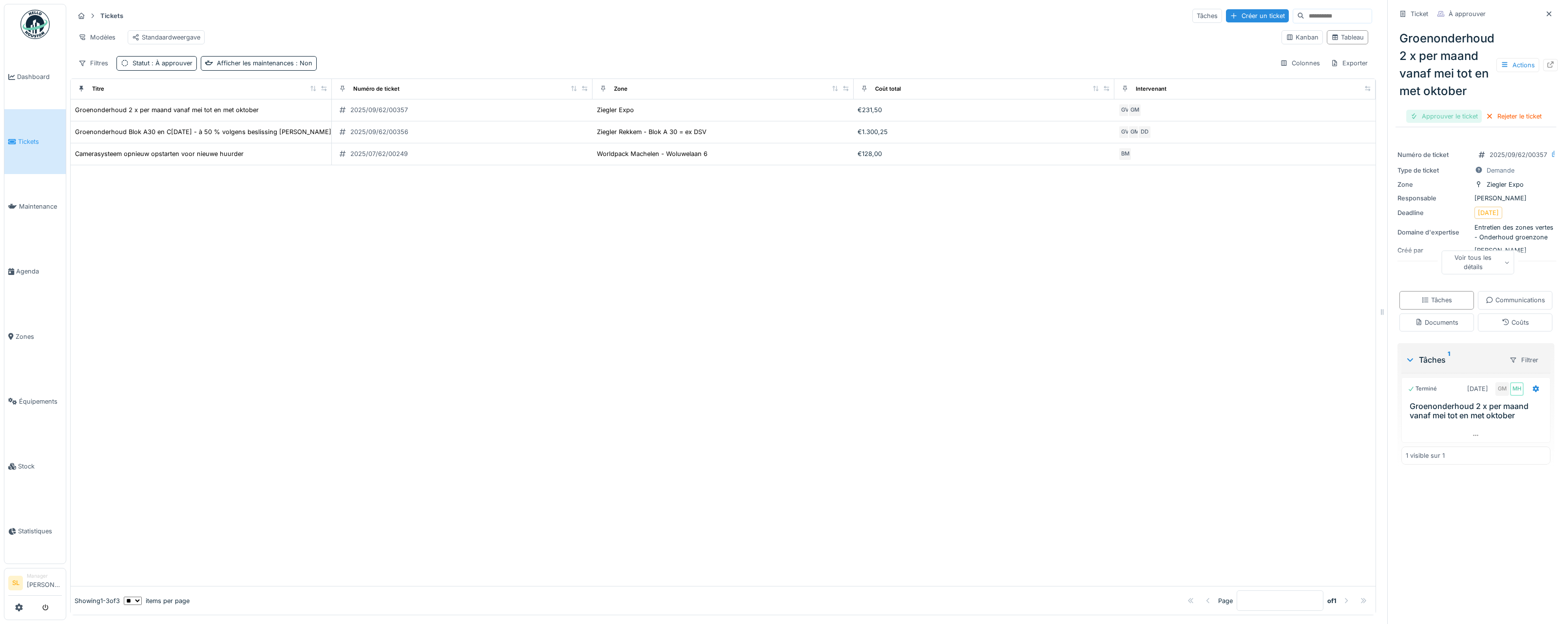
click at [1416, 115] on div "Approuver le ticket" at bounding box center [1444, 116] width 76 height 13
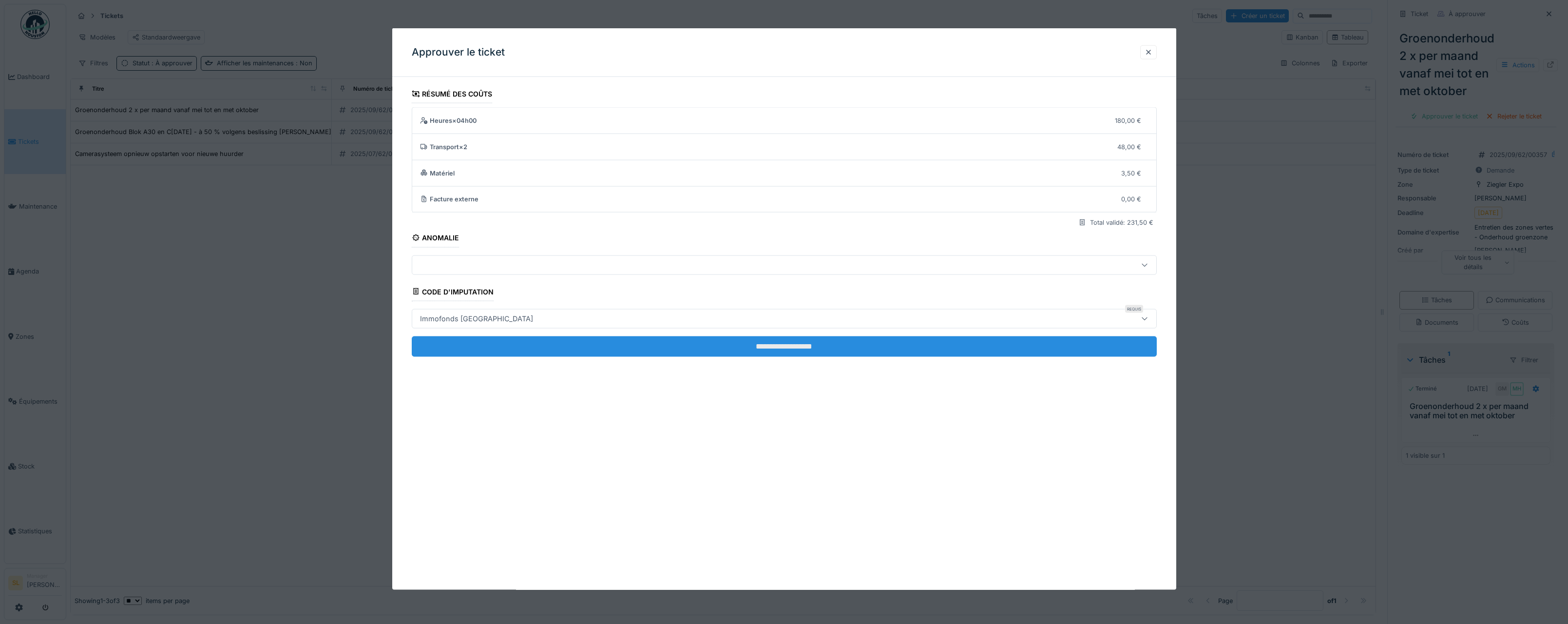
click at [908, 347] on input "**********" at bounding box center [784, 346] width 745 height 20
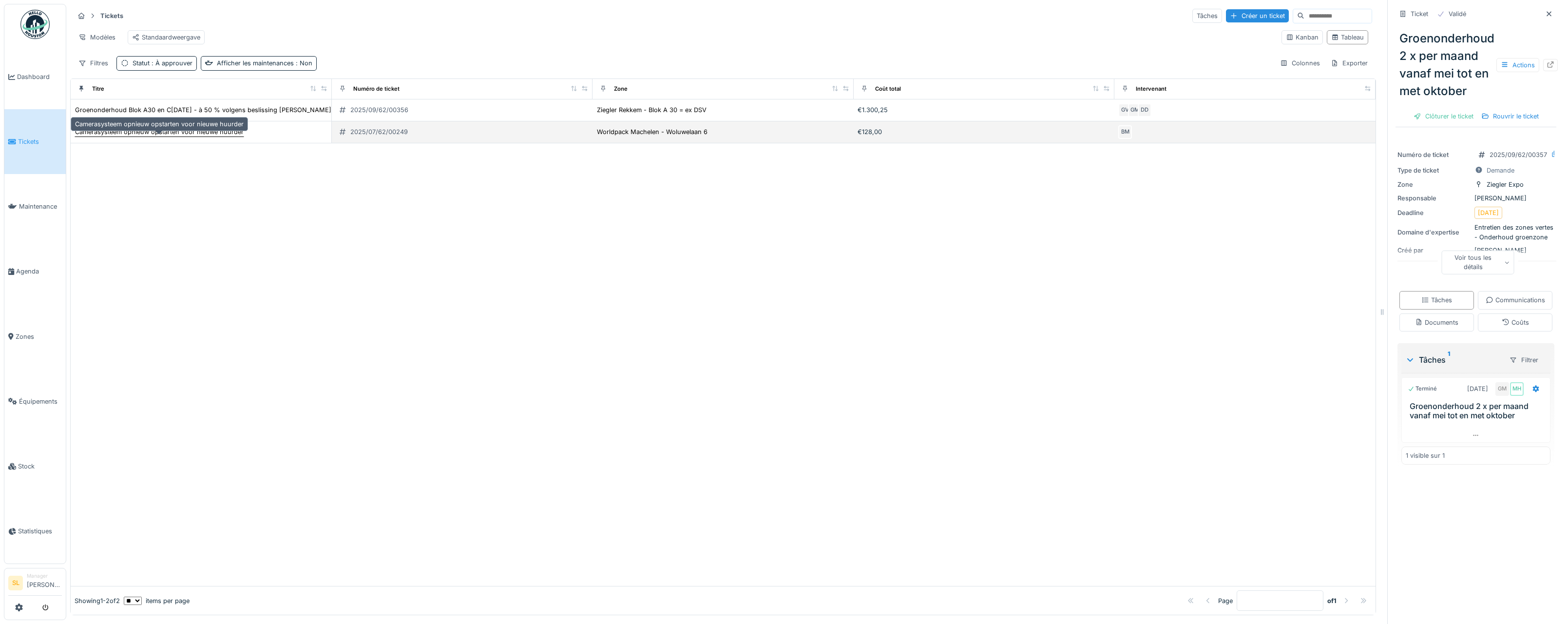
click at [193, 136] on div "Camerasysteem opnieuw opstarten voor nieuwe huurder" at bounding box center [160, 132] width 169 height 9
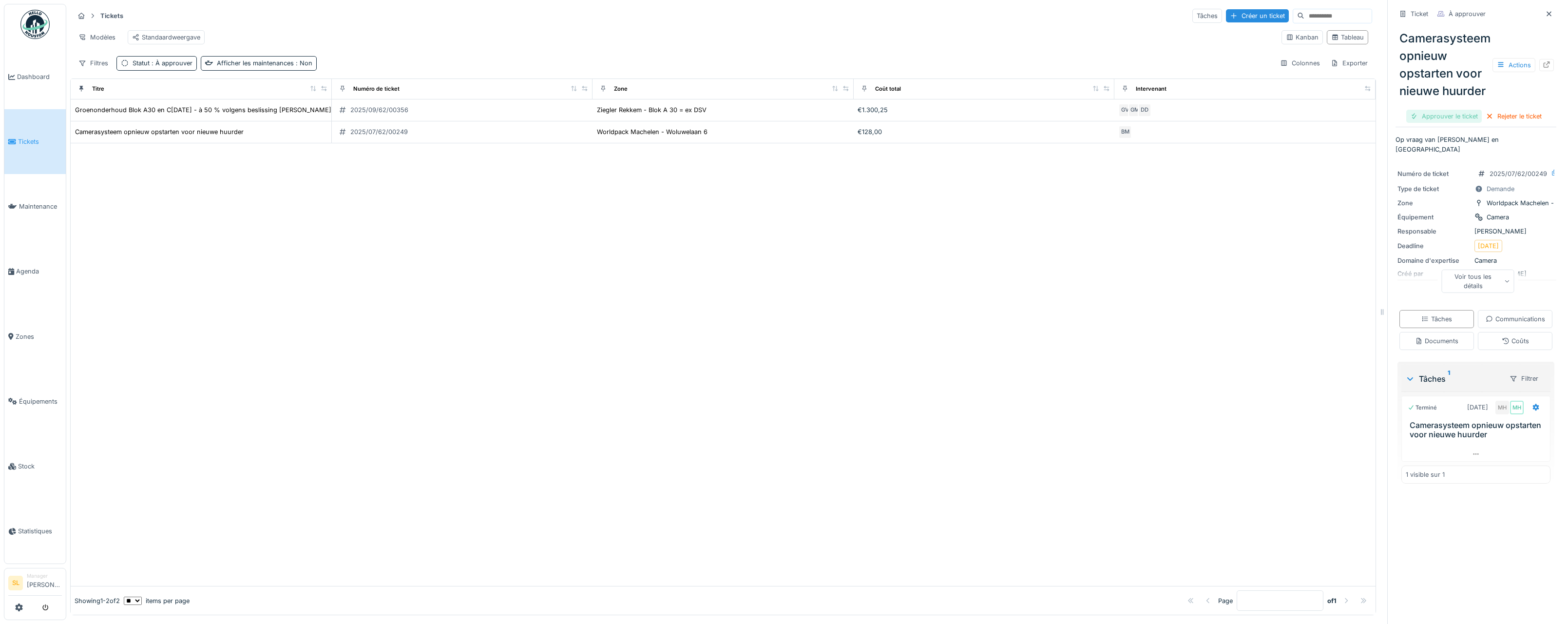
click at [1430, 110] on div "Approuver le ticket" at bounding box center [1444, 116] width 76 height 13
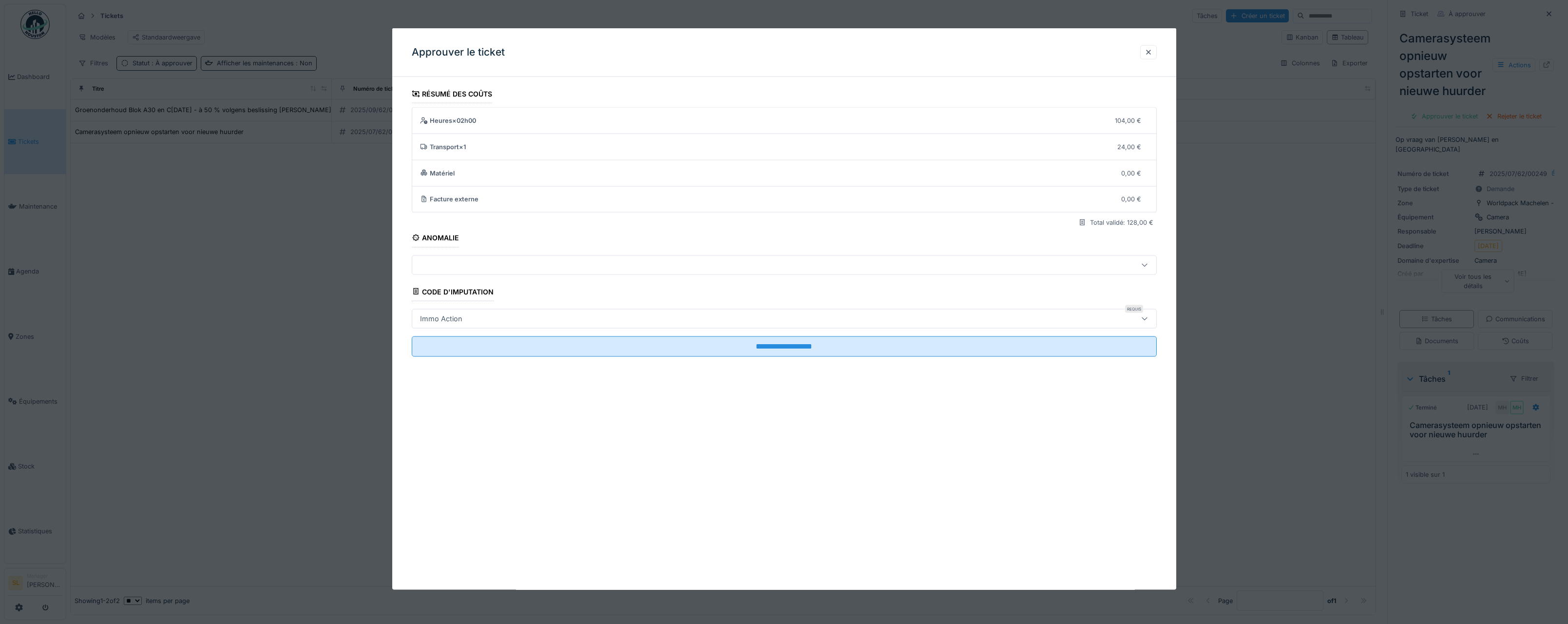
click at [1148, 321] on icon at bounding box center [1144, 319] width 8 height 6
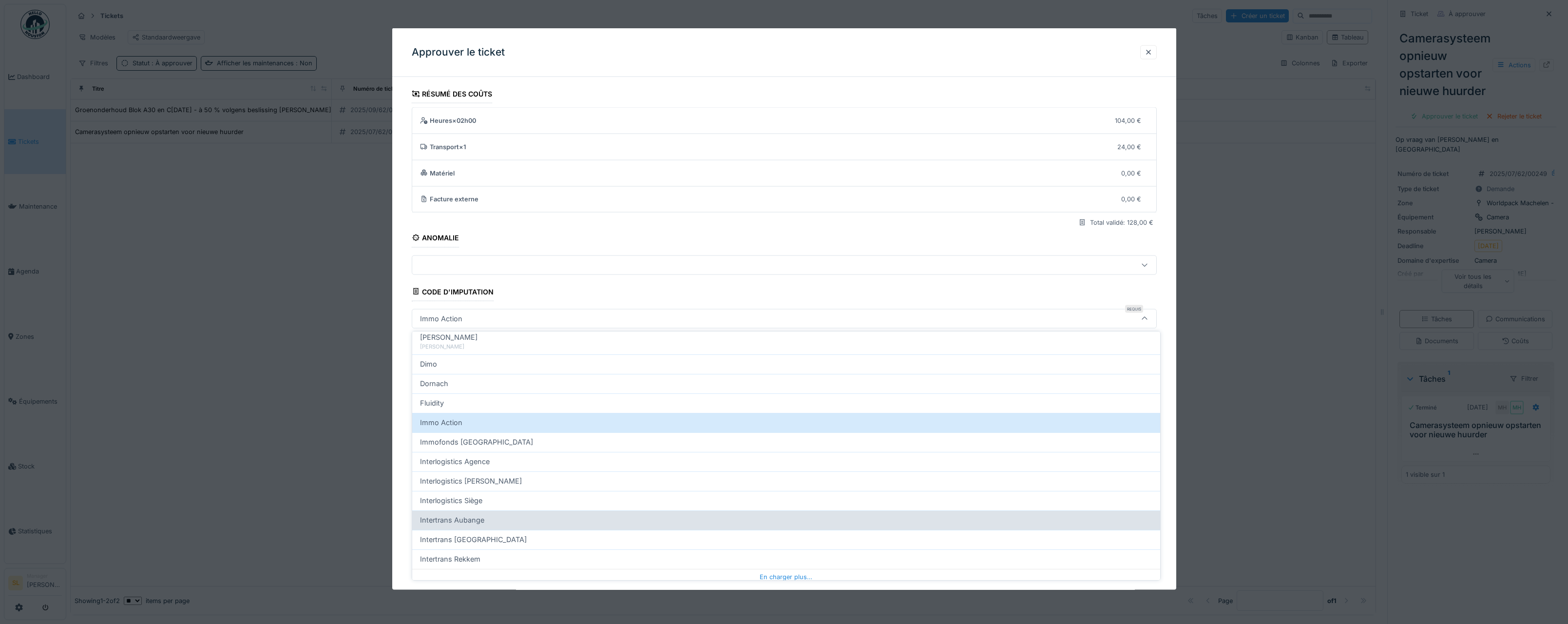
scroll to position [251, 0]
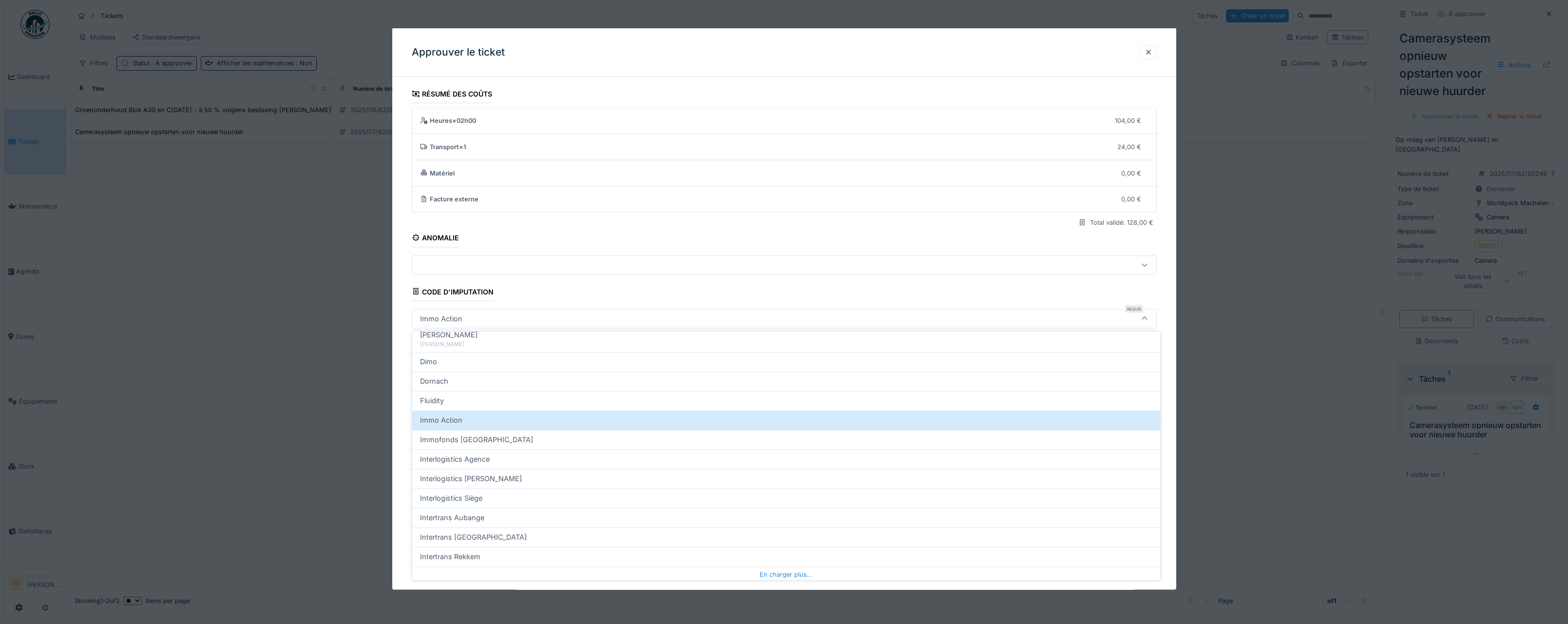
click at [235, 402] on div at bounding box center [784, 312] width 1568 height 624
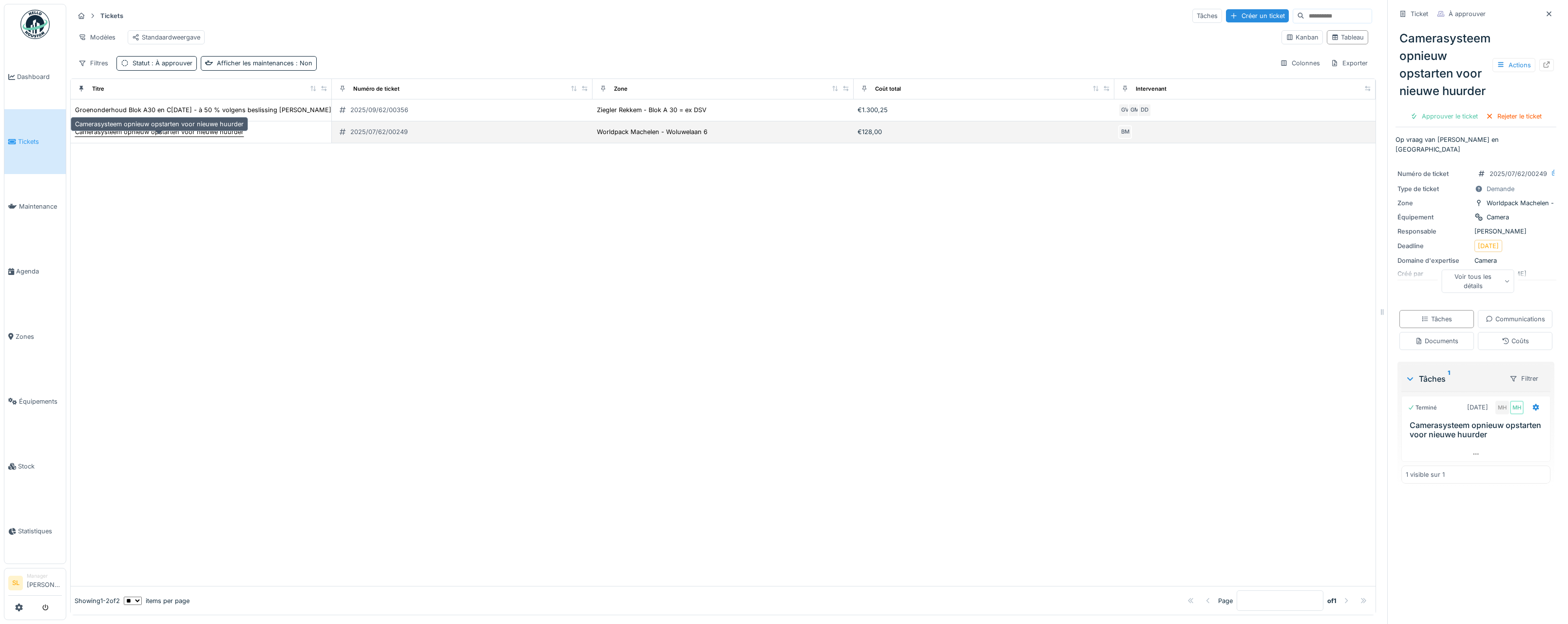
click at [193, 136] on div "Camerasysteem opnieuw opstarten voor nieuwe huurder" at bounding box center [160, 132] width 169 height 9
click at [1451, 116] on div "Approuver le ticket" at bounding box center [1444, 116] width 76 height 13
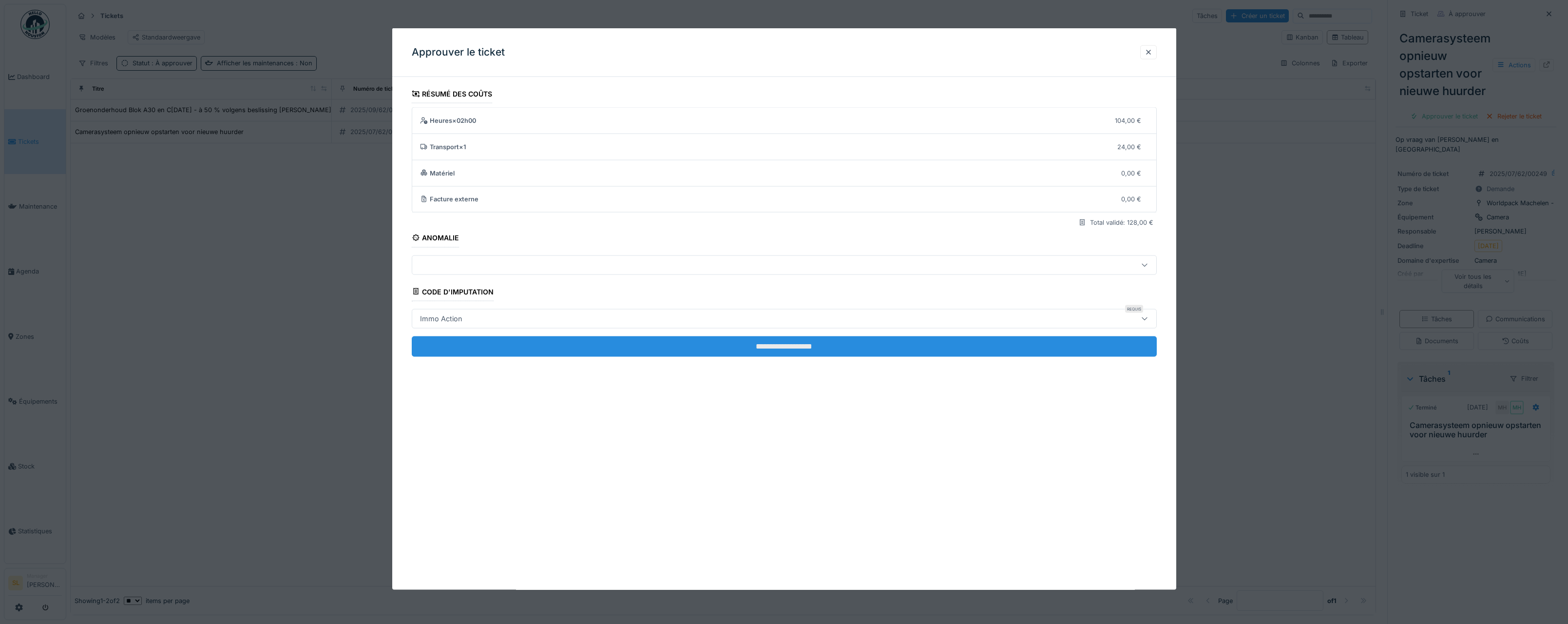
click at [771, 346] on input "**********" at bounding box center [784, 346] width 745 height 20
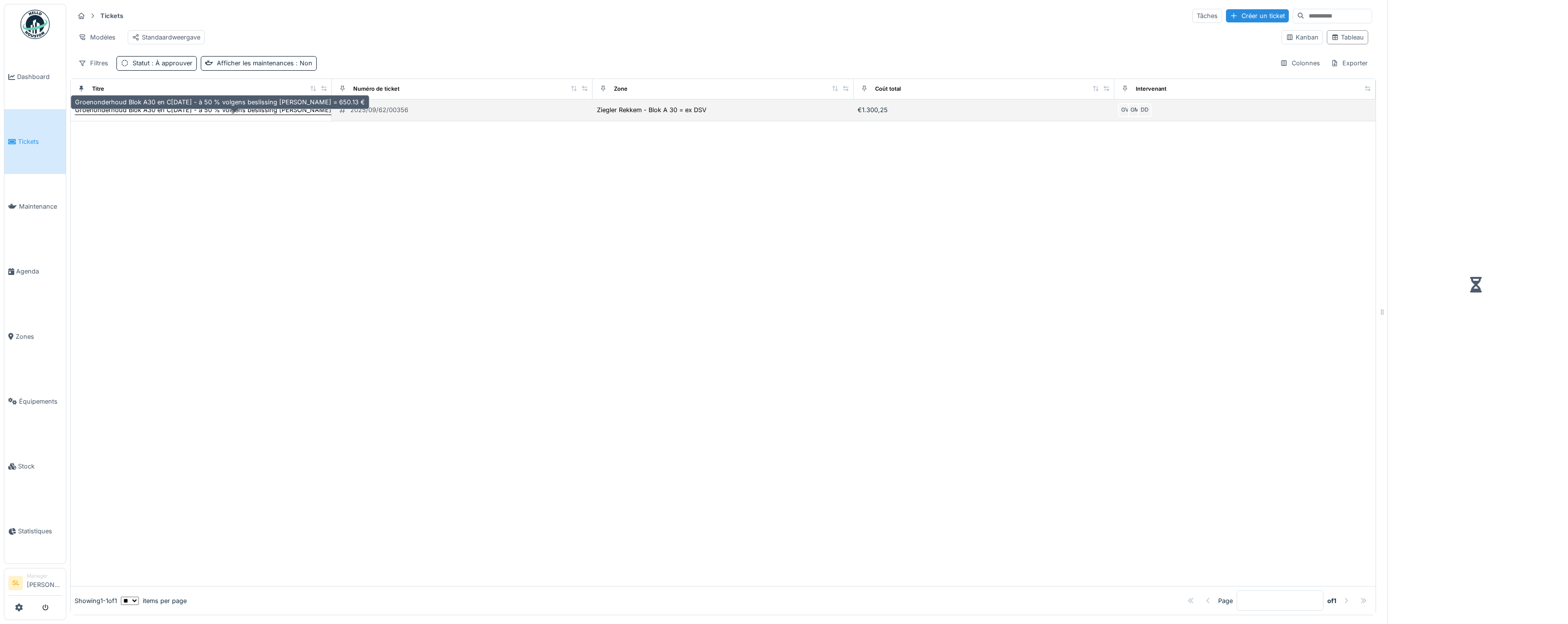
click at [161, 114] on div "Groenonderhoud Blok A30 en C[DATE] - à 50 % volgens beslissing [PERSON_NAME] = …" at bounding box center [220, 110] width 290 height 9
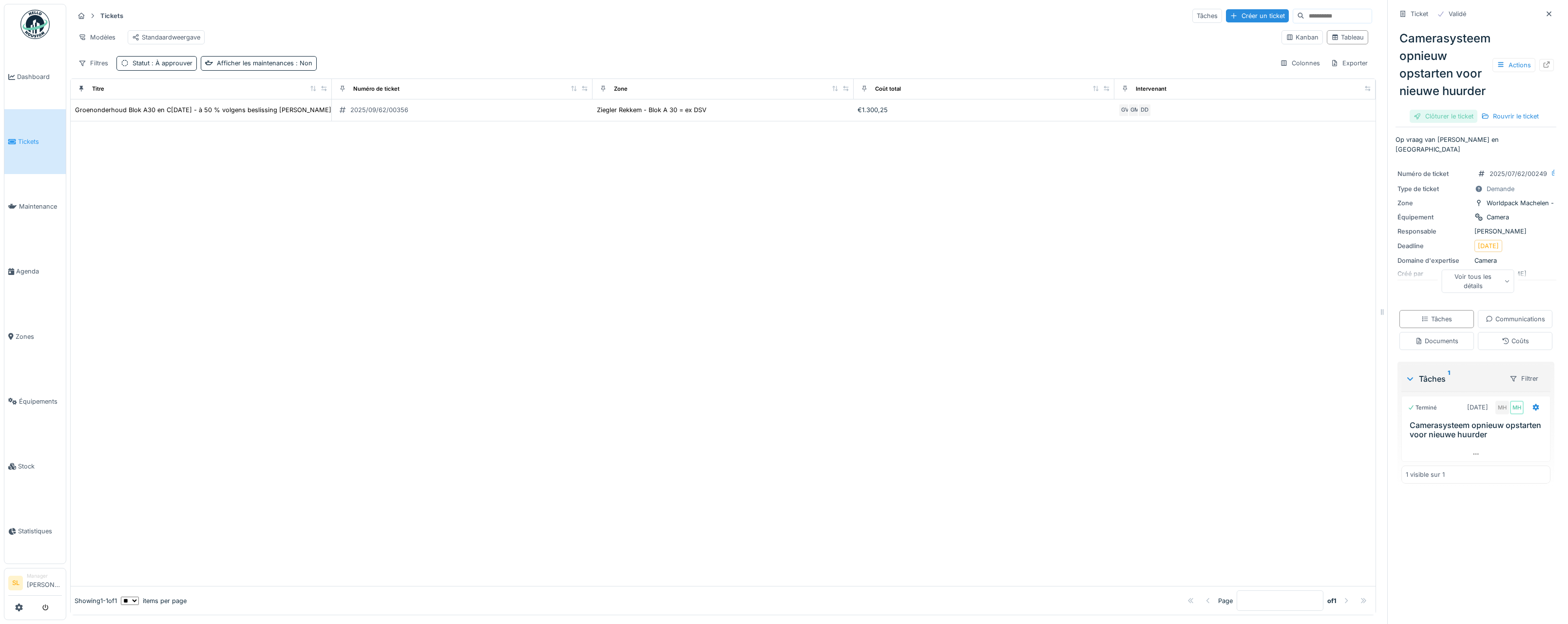
click at [1426, 114] on div "Clôturer le ticket" at bounding box center [1443, 116] width 68 height 13
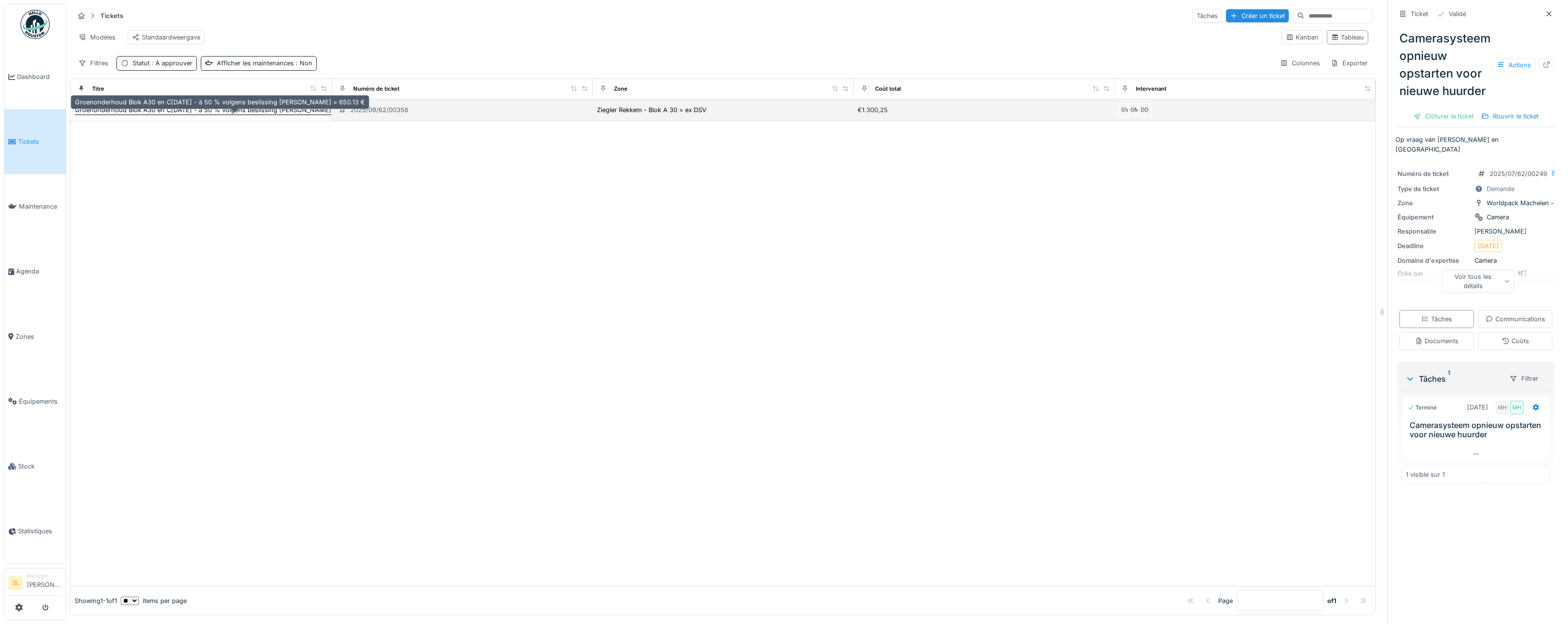
click at [209, 112] on div "Groenonderhoud Blok A30 en C[DATE] - à 50 % volgens beslissing [PERSON_NAME] = …" at bounding box center [220, 110] width 290 height 9
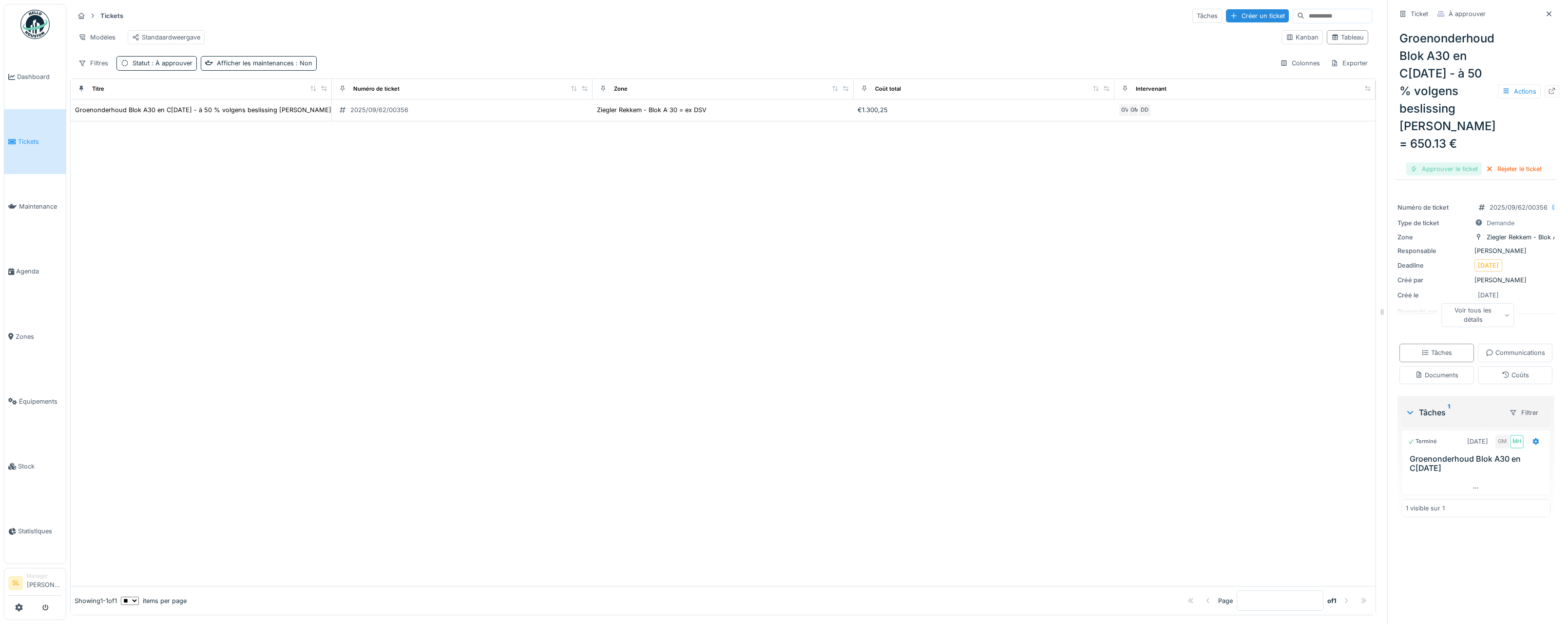
click at [1411, 164] on div "Approuver le ticket" at bounding box center [1444, 169] width 76 height 13
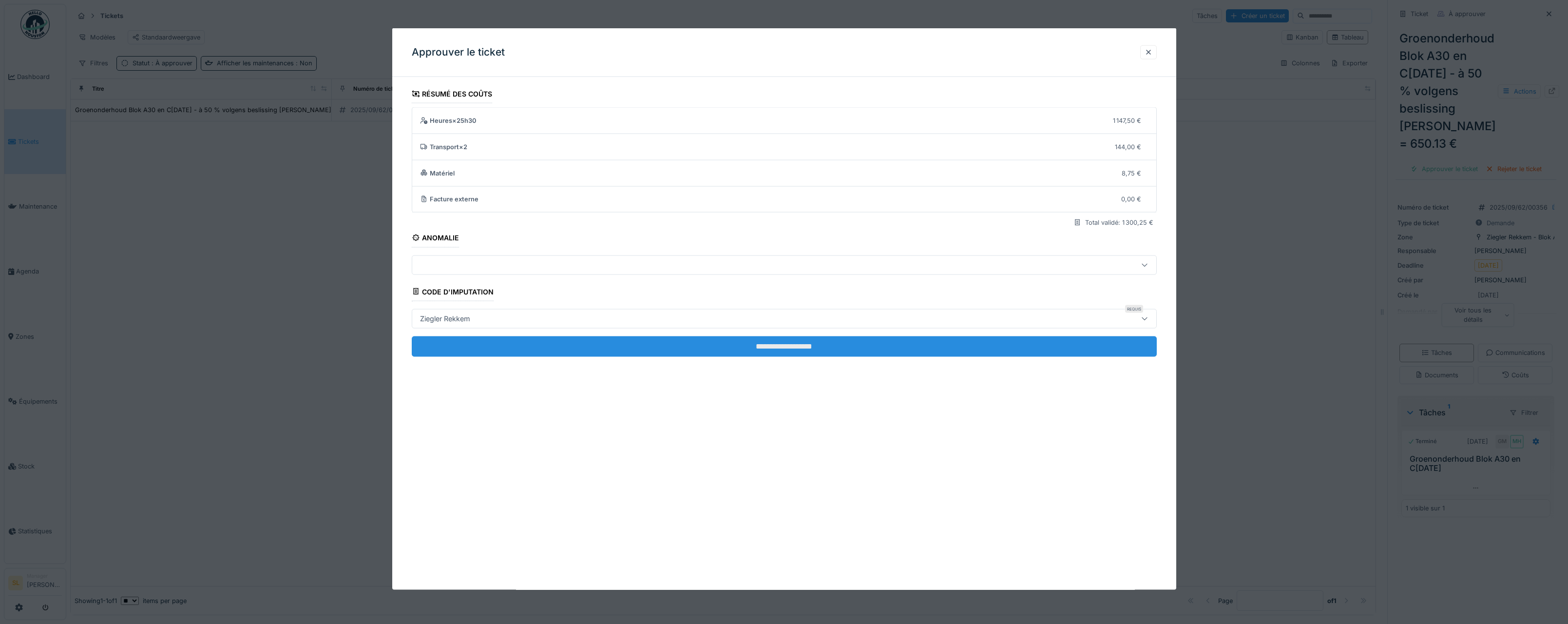
click at [745, 345] on input "**********" at bounding box center [784, 346] width 745 height 20
